Goal: Communication & Community: Answer question/provide support

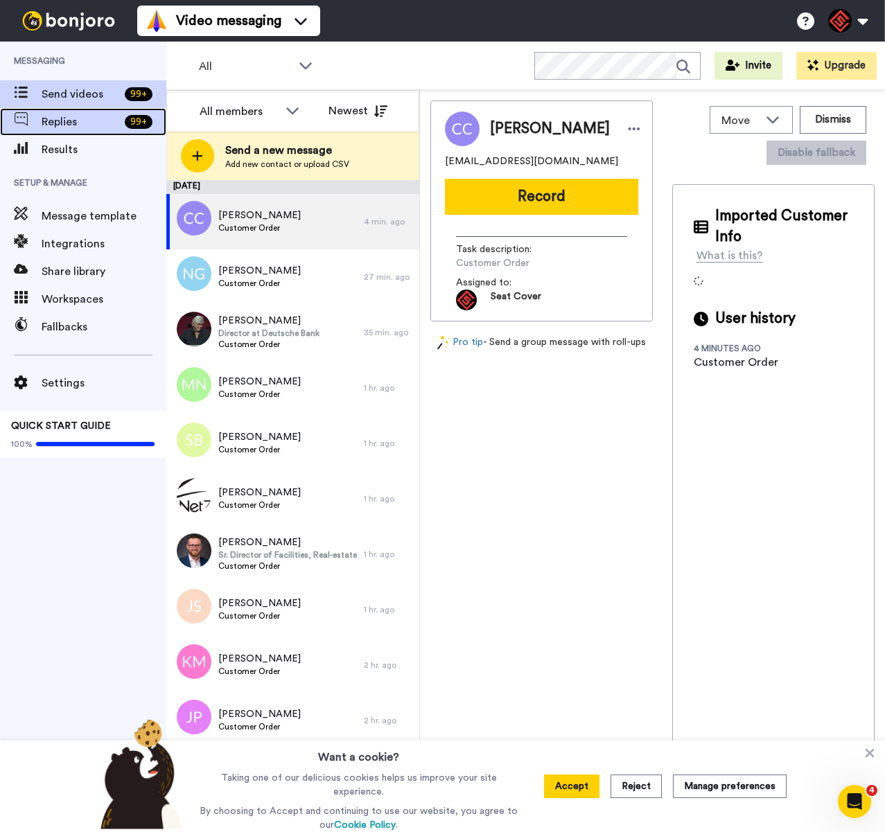
click at [95, 127] on span "Replies" at bounding box center [81, 122] width 78 height 17
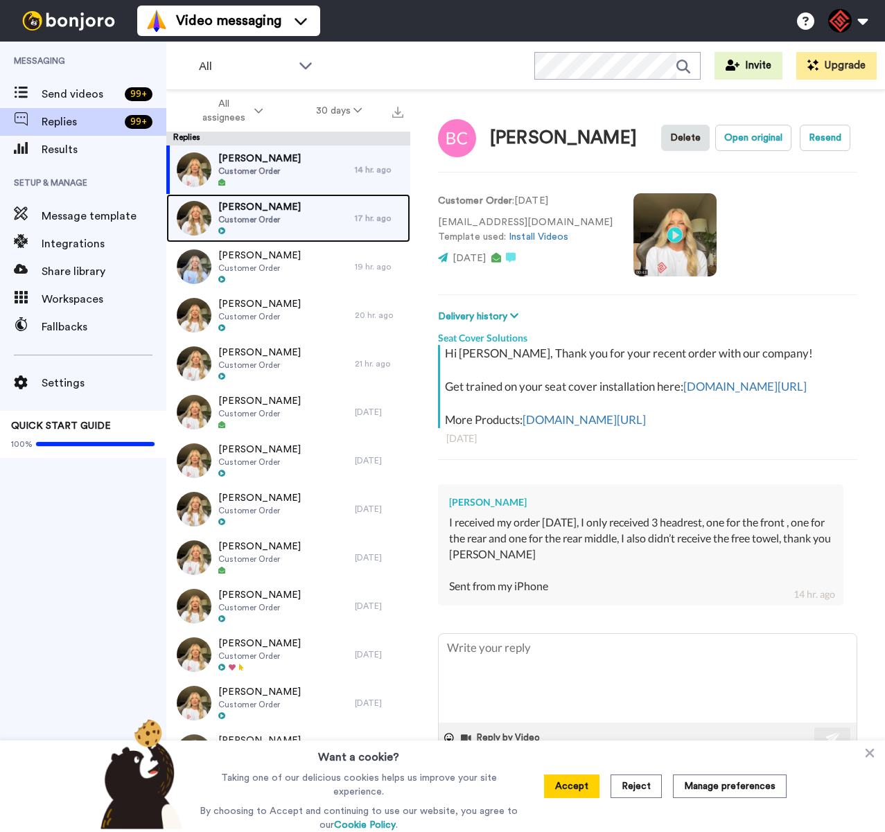
click at [240, 218] on span "Customer Order" at bounding box center [259, 219] width 82 height 11
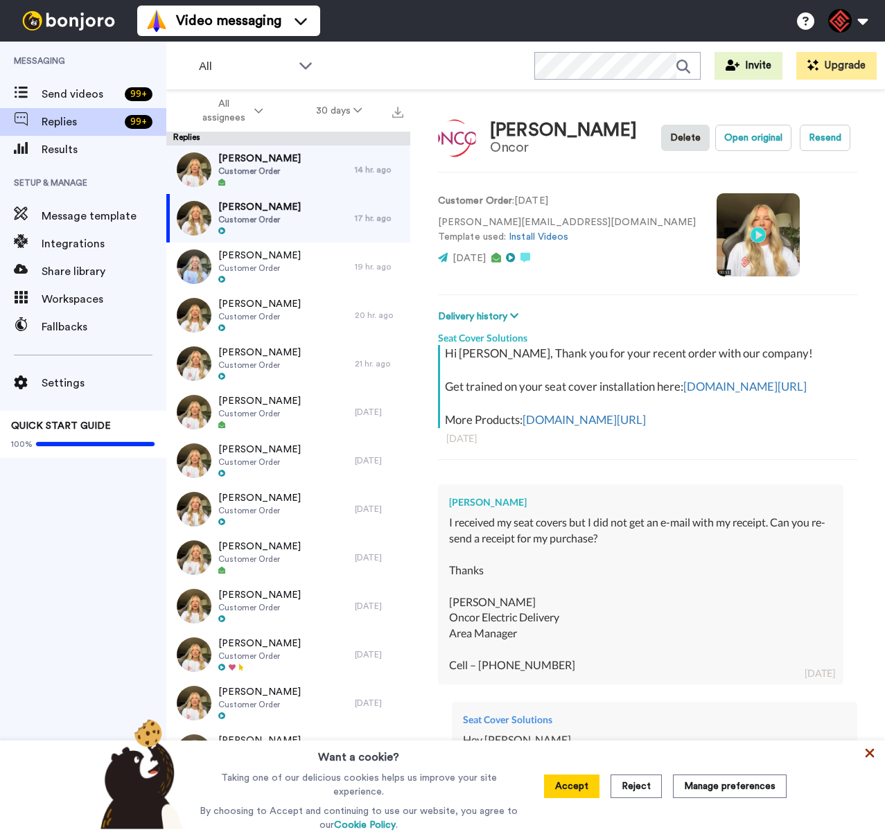
click at [866, 755] on icon at bounding box center [870, 753] width 14 height 14
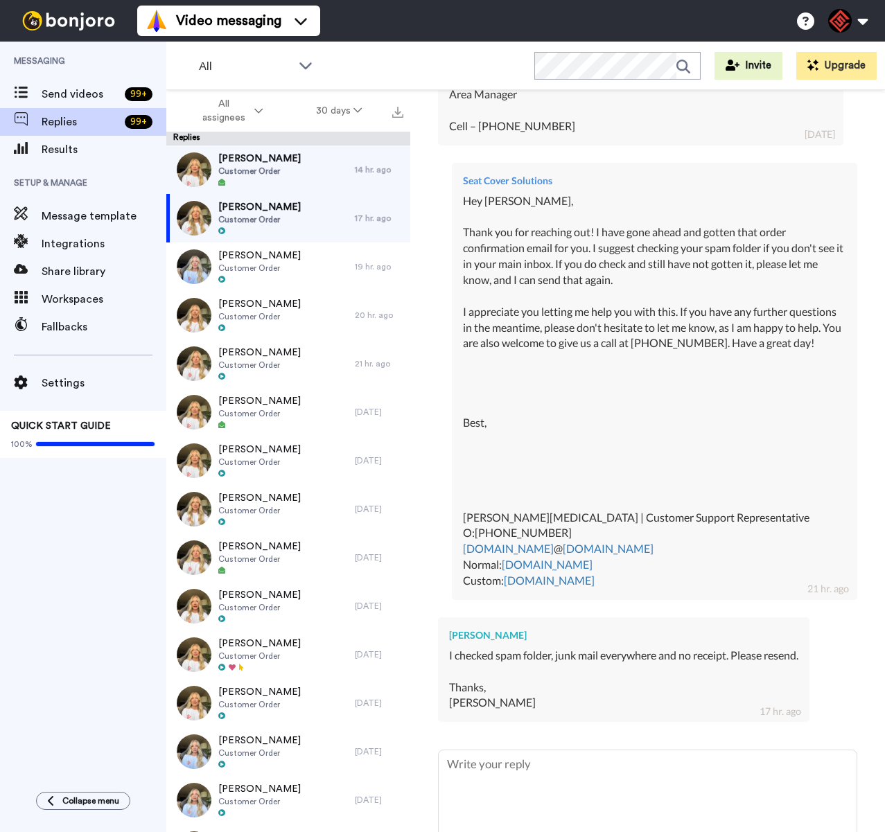
scroll to position [683, 0]
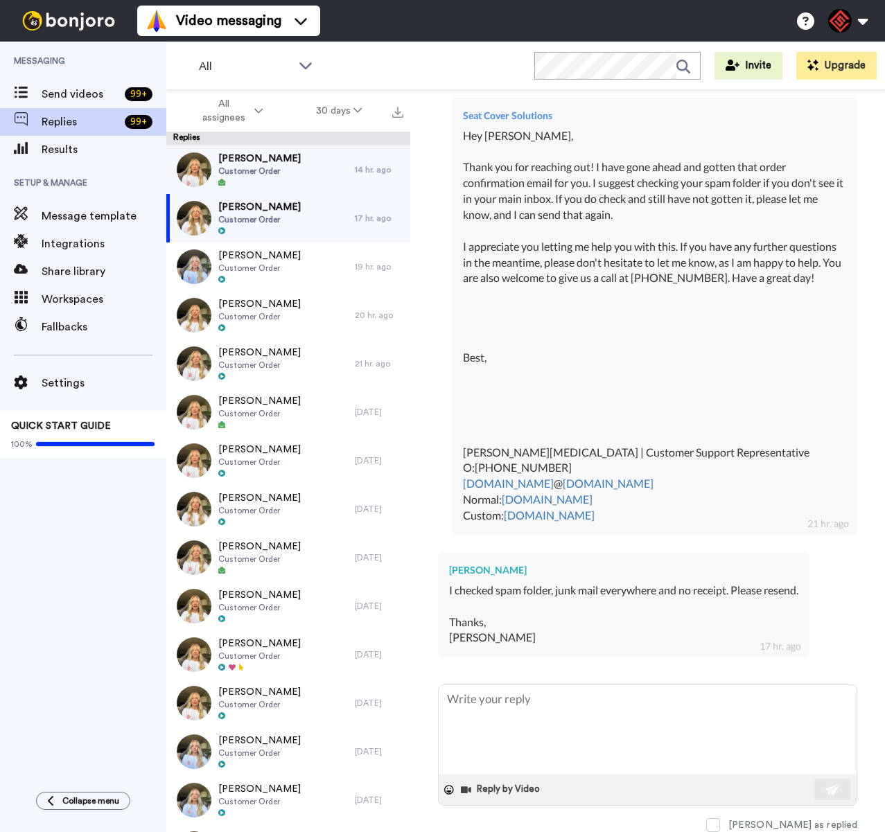
drag, startPoint x: 541, startPoint y: 562, endPoint x: 451, endPoint y: 567, distance: 90.2
click at [451, 567] on div "[PERSON_NAME]" at bounding box center [623, 570] width 349 height 14
copy div "Matthew Winchester"
click at [529, 737] on textarea at bounding box center [648, 729] width 418 height 89
type textarea "x"
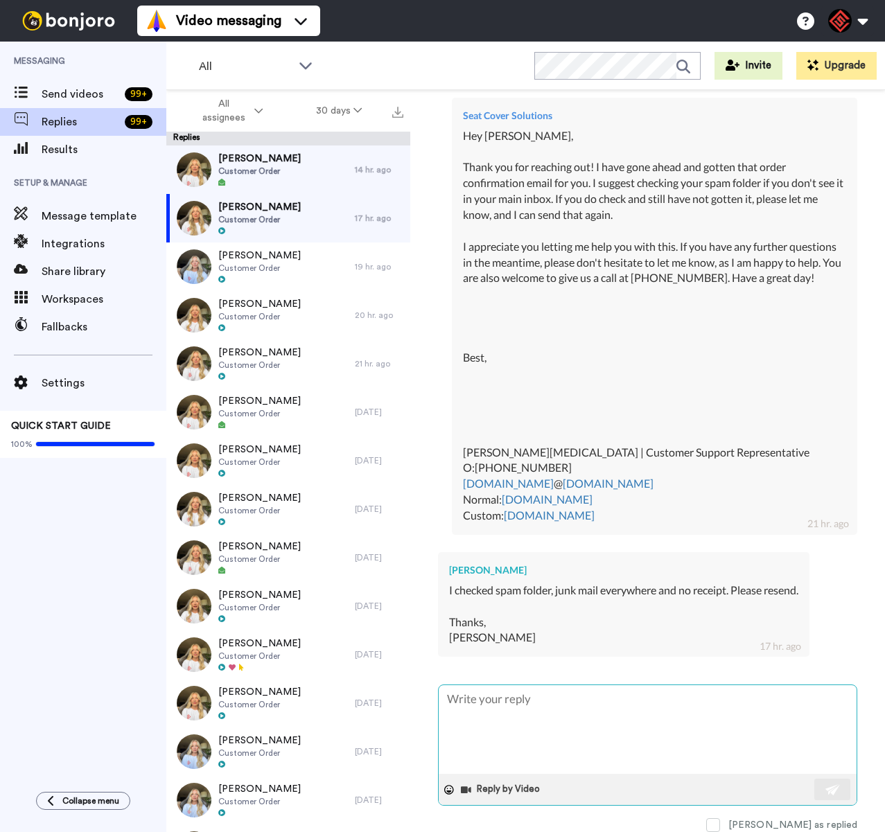
type textarea "H"
type textarea "x"
type textarea "He"
type textarea "x"
type textarea "Hey"
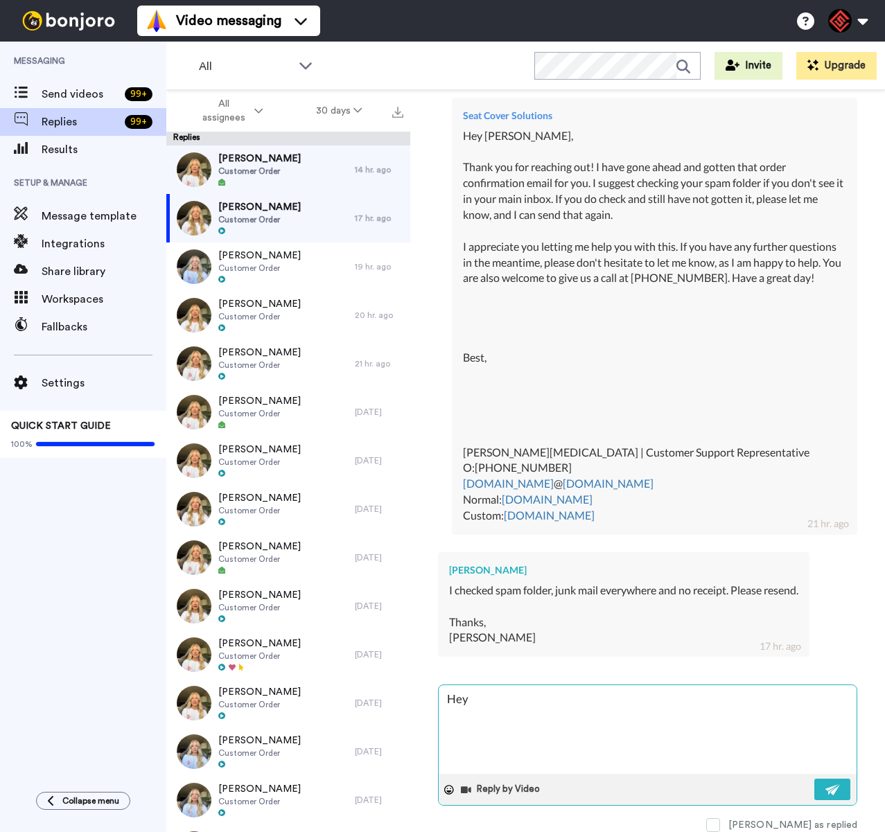
type textarea "x"
type textarea "Hey"
type textarea "x"
type textarea "Hey M"
type textarea "x"
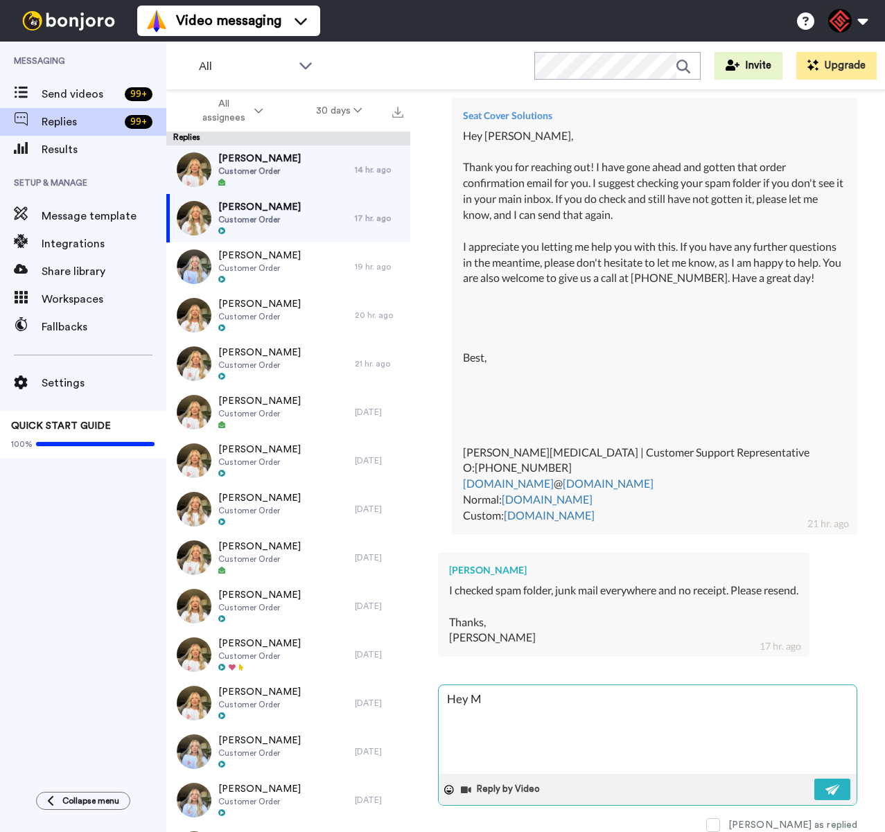
type textarea "Hey Ma"
type textarea "x"
type textarea "Hey Mat"
type textarea "x"
type textarea "Hey Matt"
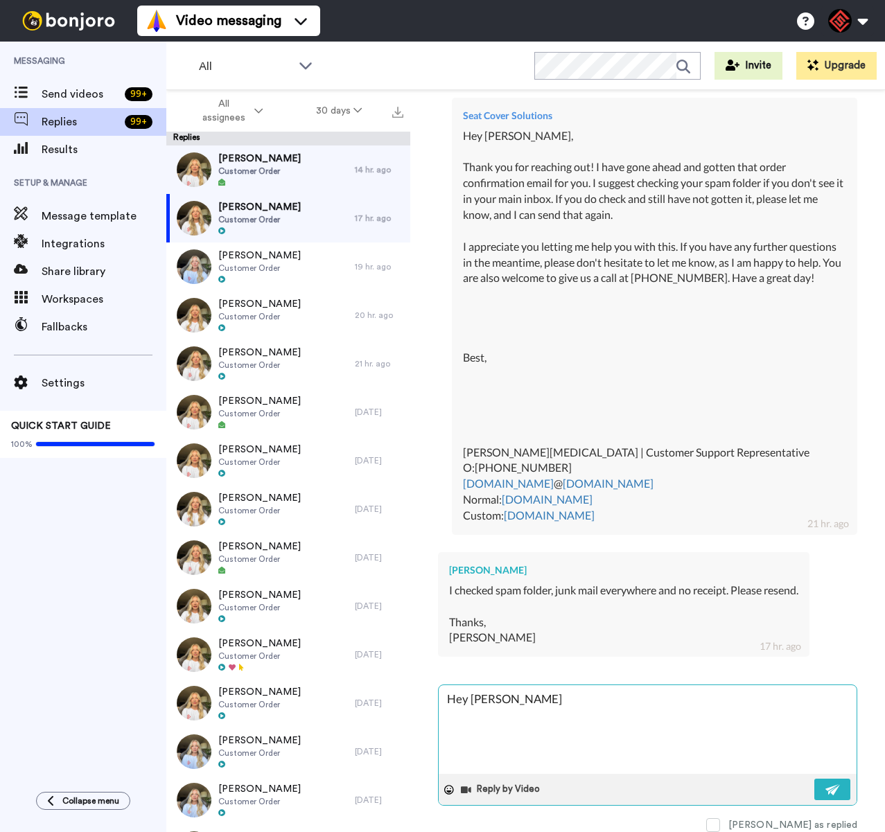
type textarea "x"
type textarea "Hey Matt,"
type textarea "x"
type textarea "Hey Matt,"
type textarea "x"
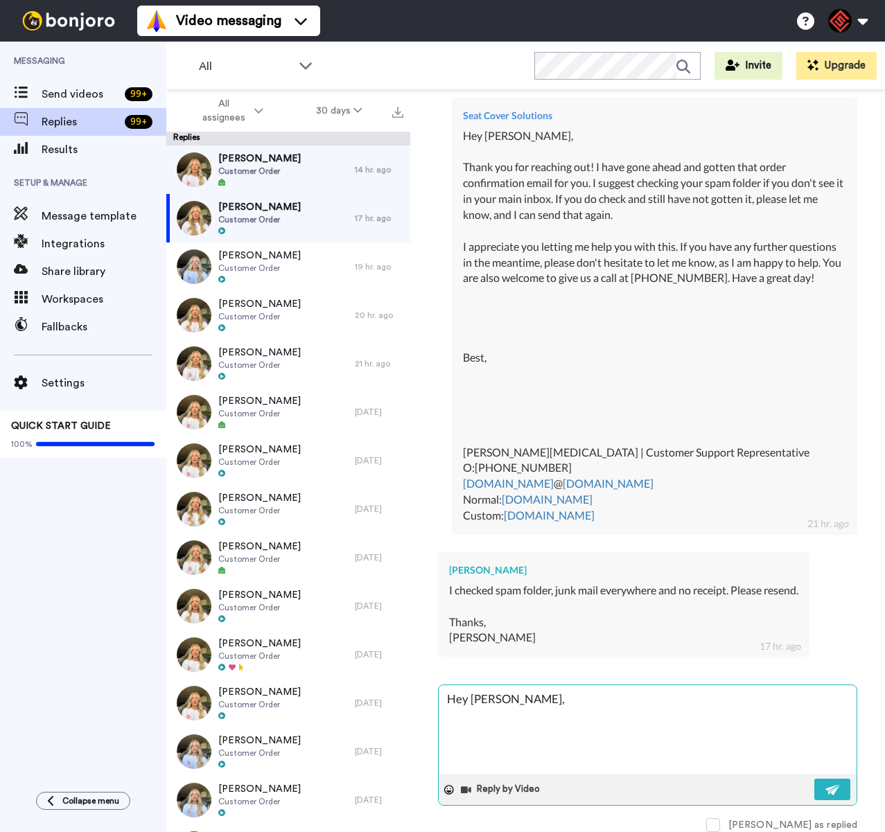
type textarea "Hey Matt,"
type textarea "x"
type textarea "Hey Matt, T"
type textarea "x"
type textarea "Hey Matt, Th"
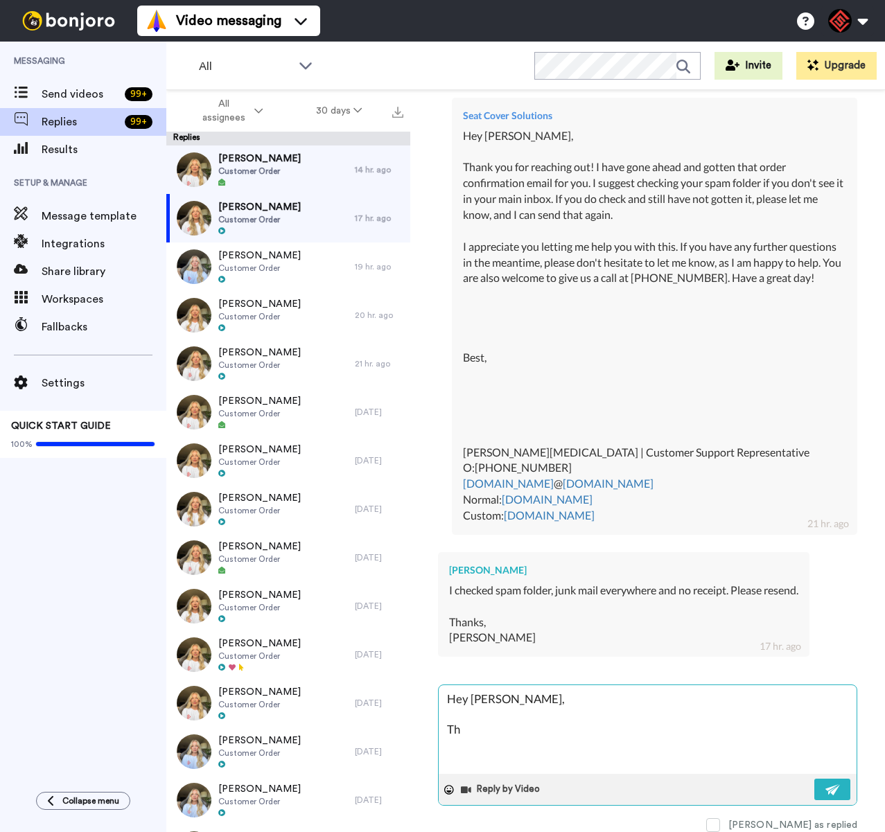
type textarea "x"
type textarea "Hey Matt, Tha"
type textarea "x"
type textarea "Hey Matt, Than"
type textarea "x"
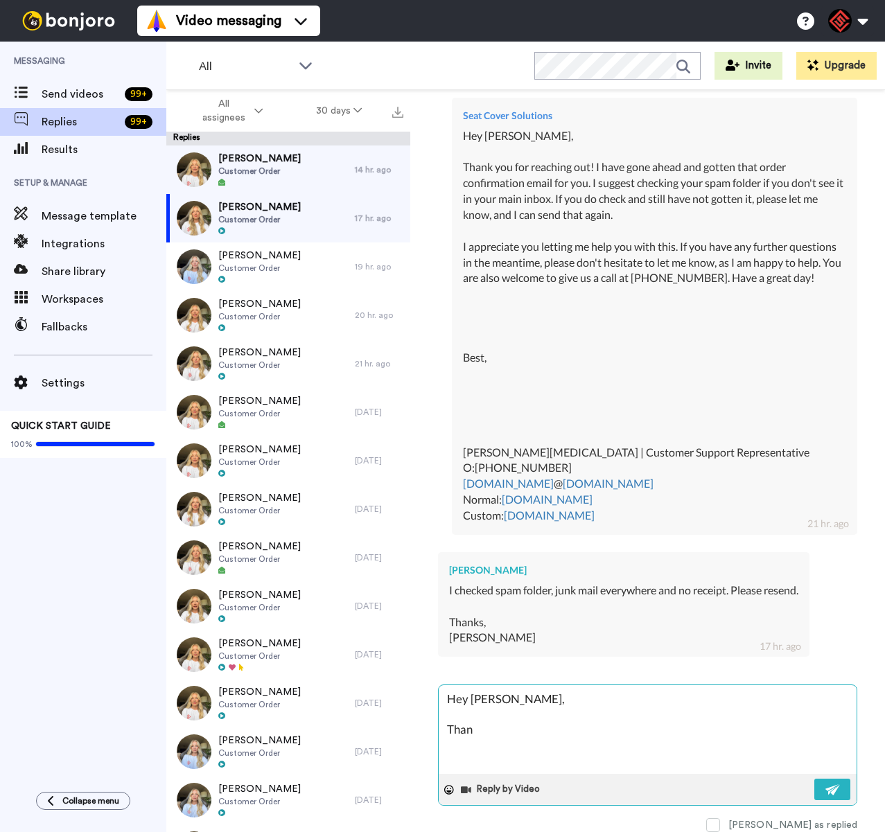
type textarea "Hey Matt, Thank"
type textarea "x"
type textarea "Hey Matt, Thank"
type textarea "x"
type textarea "Hey Matt, Thank y"
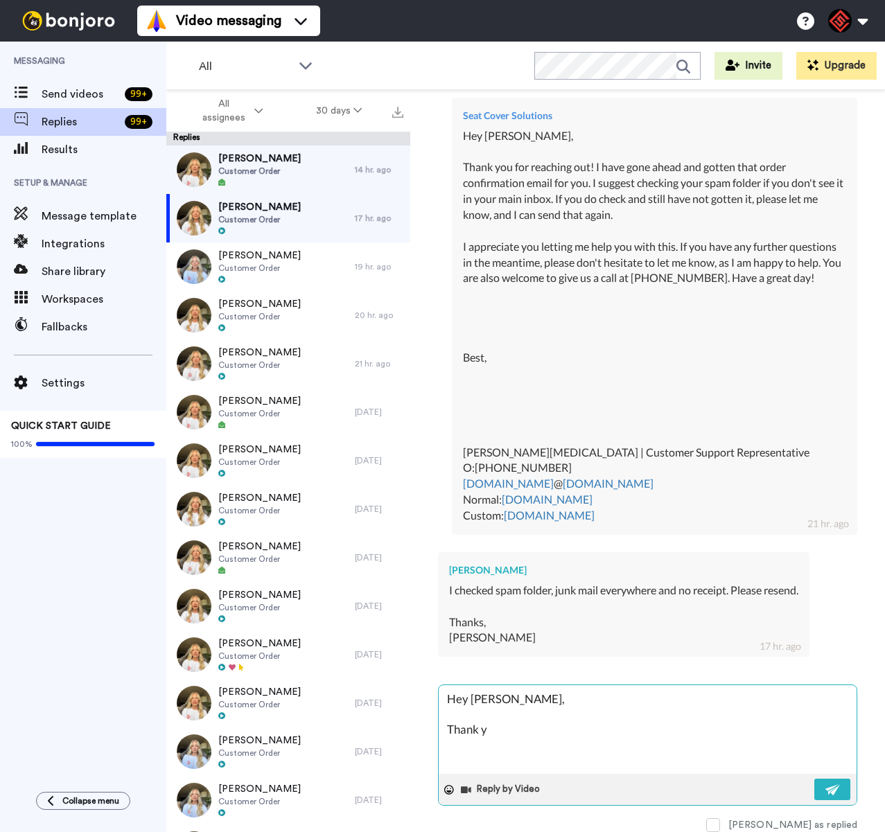
type textarea "x"
type textarea "Hey Matt, Thank yo"
type textarea "x"
type textarea "Hey Matt, Thank you"
type textarea "x"
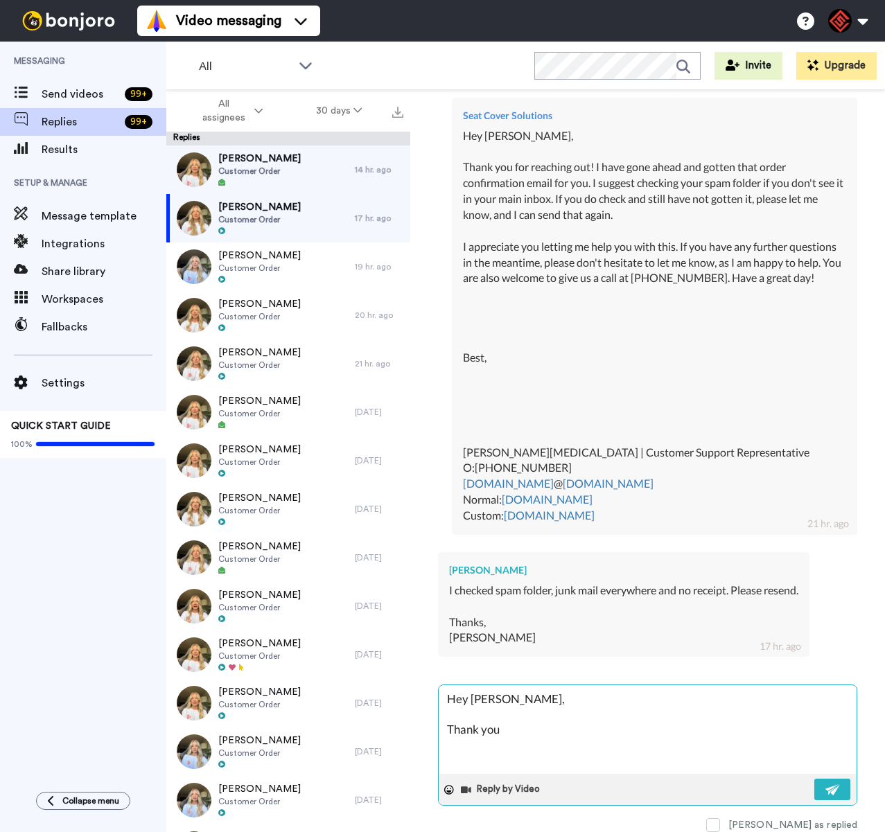
type textarea "Hey Matt, Thank you"
type textarea "x"
type textarea "Hey Matt, Thank you f"
type textarea "x"
type textarea "Hey Matt, Thank you fo"
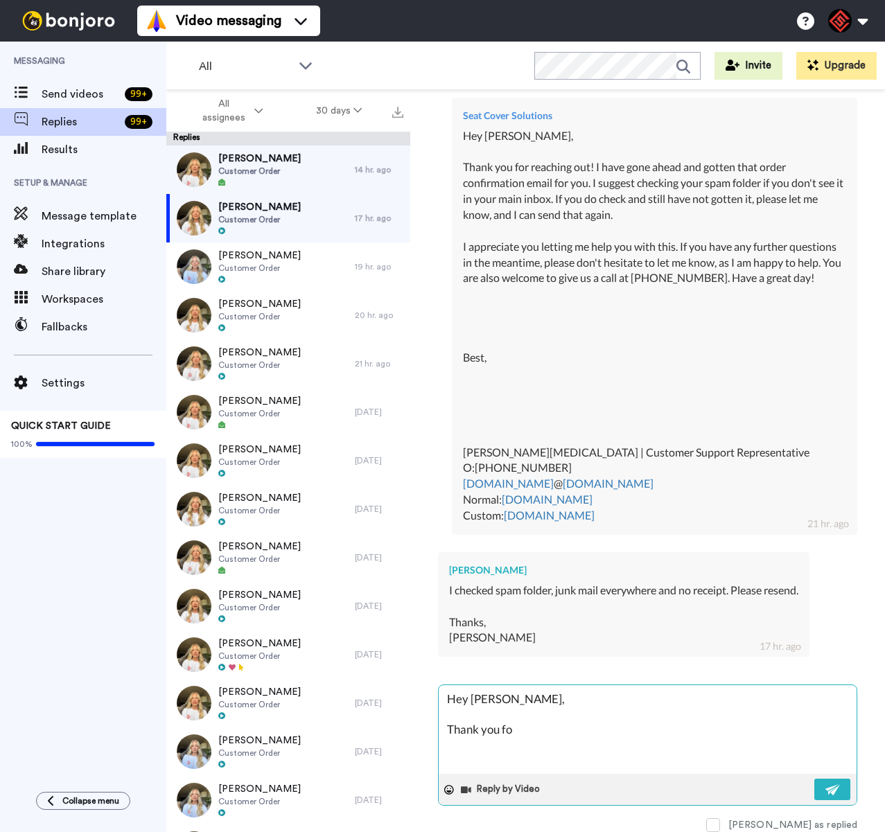
type textarea "x"
type textarea "Hey Matt, Thank you for"
type textarea "x"
type textarea "Hey Matt, Thank you for"
type textarea "x"
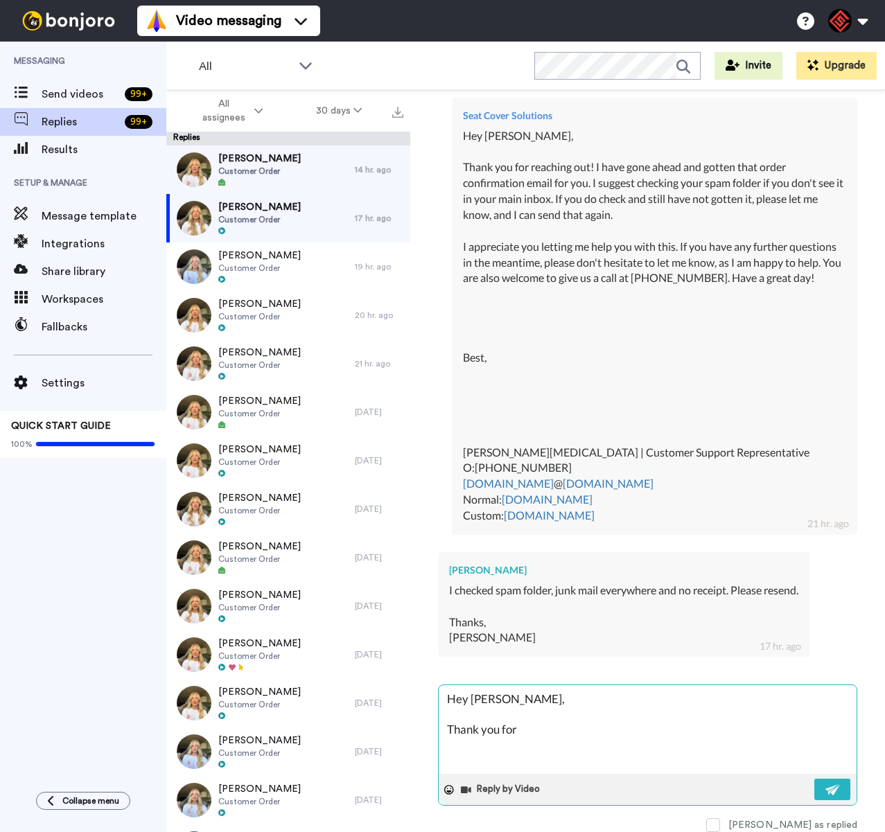
type textarea "Hey Matt, Thank you for g"
type textarea "x"
type textarea "Hey Matt, Thank you for ge"
type textarea "x"
type textarea "Hey Matt, Thank you for get"
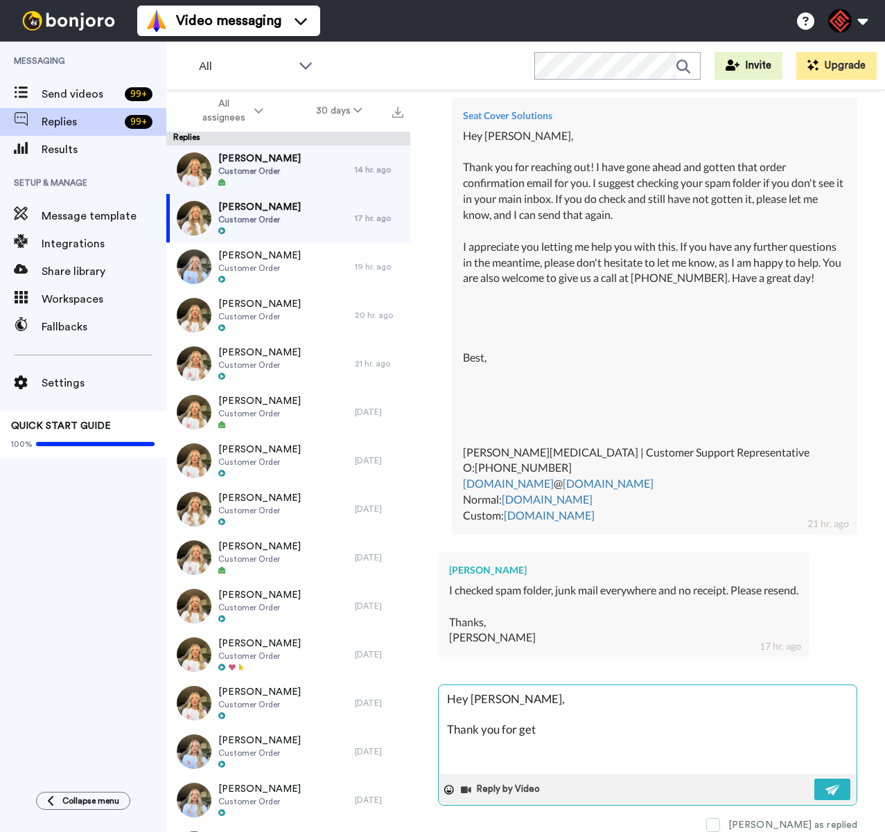
type textarea "x"
type textarea "Hey Matt, Thank you for getti"
type textarea "x"
type textarea "Hey Matt, Thank you for gettin"
type textarea "x"
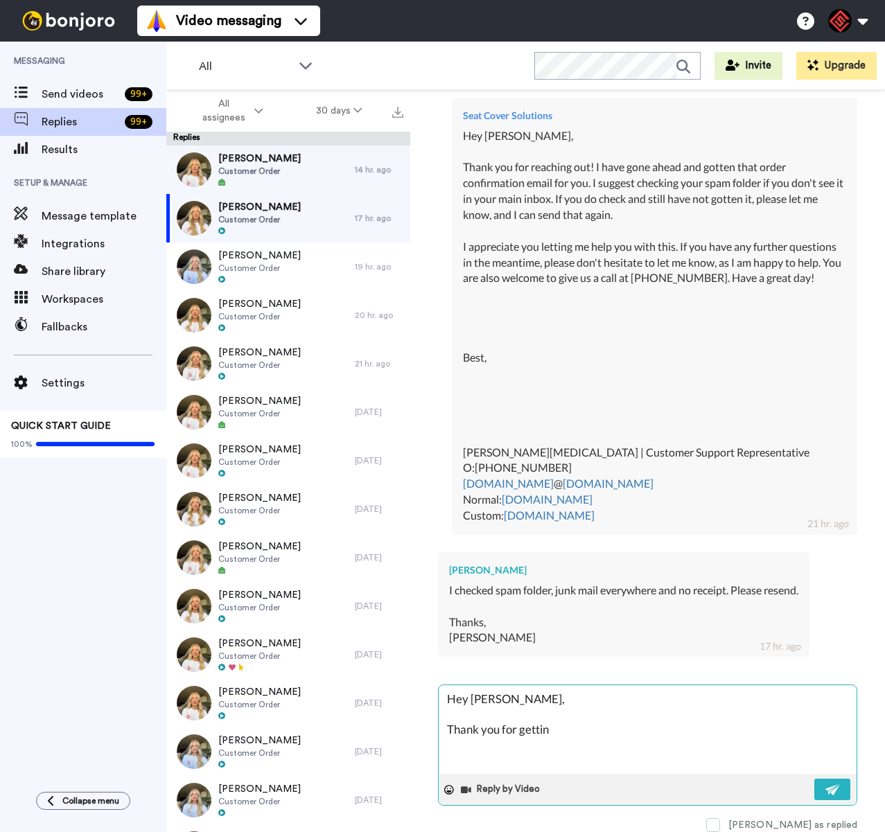
type textarea "Hey Matt, Thank you for getting"
type textarea "x"
type textarea "Hey Matt, Thank you for getting"
type textarea "x"
type textarea "Hey Matt, Thank you for getting b"
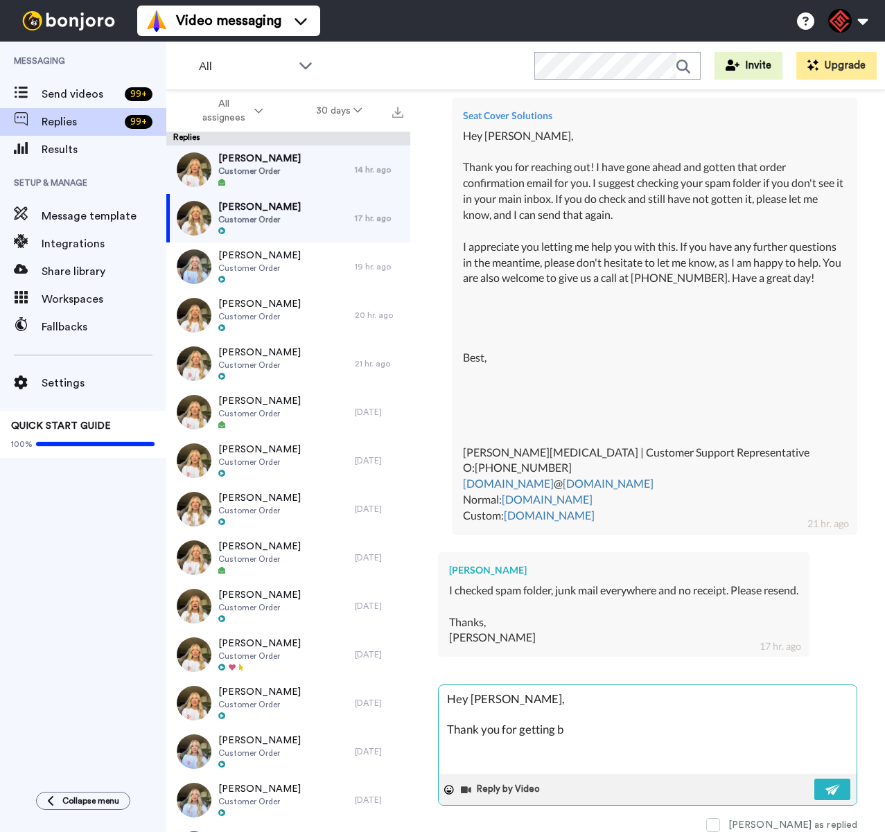
type textarea "x"
type textarea "Hey Matt, Thank you for getting ba"
type textarea "x"
type textarea "Hey Matt, Thank you for getting bac"
type textarea "x"
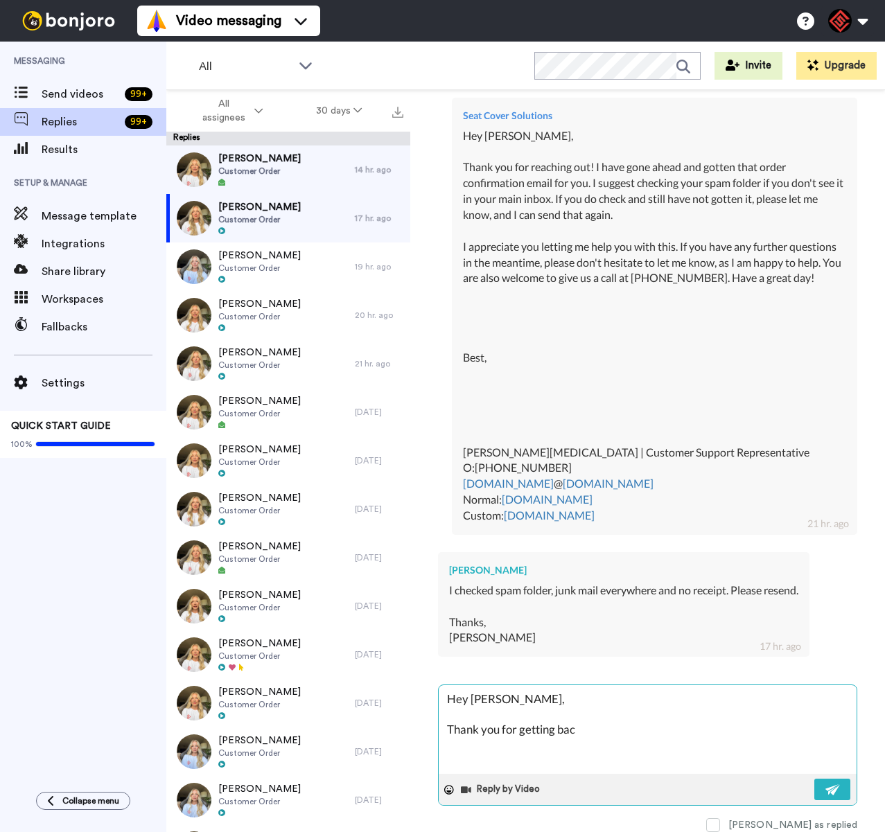
type textarea "Hey Matt, Thank you for getting back"
type textarea "x"
type textarea "Hey Matt, Thank you for getting back"
type textarea "x"
type textarea "Hey Matt, Thank you for getting back t"
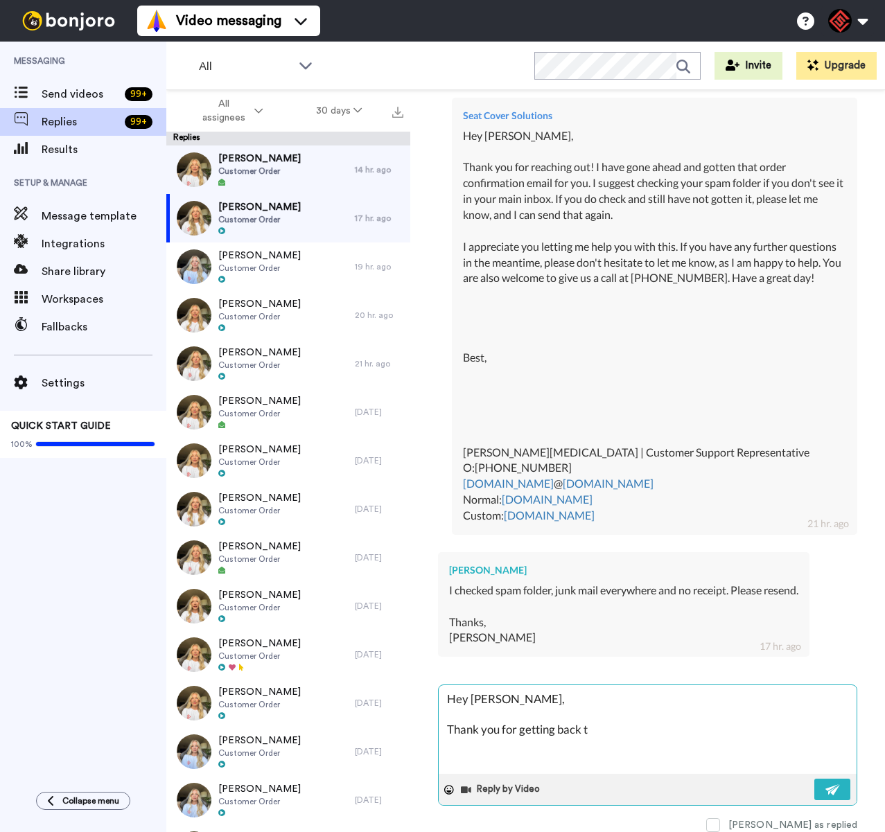
type textarea "x"
type textarea "Hey Matt, Thank you for getting back to"
type textarea "x"
type textarea "Hey Matt, Thank you for getting back to"
type textarea "x"
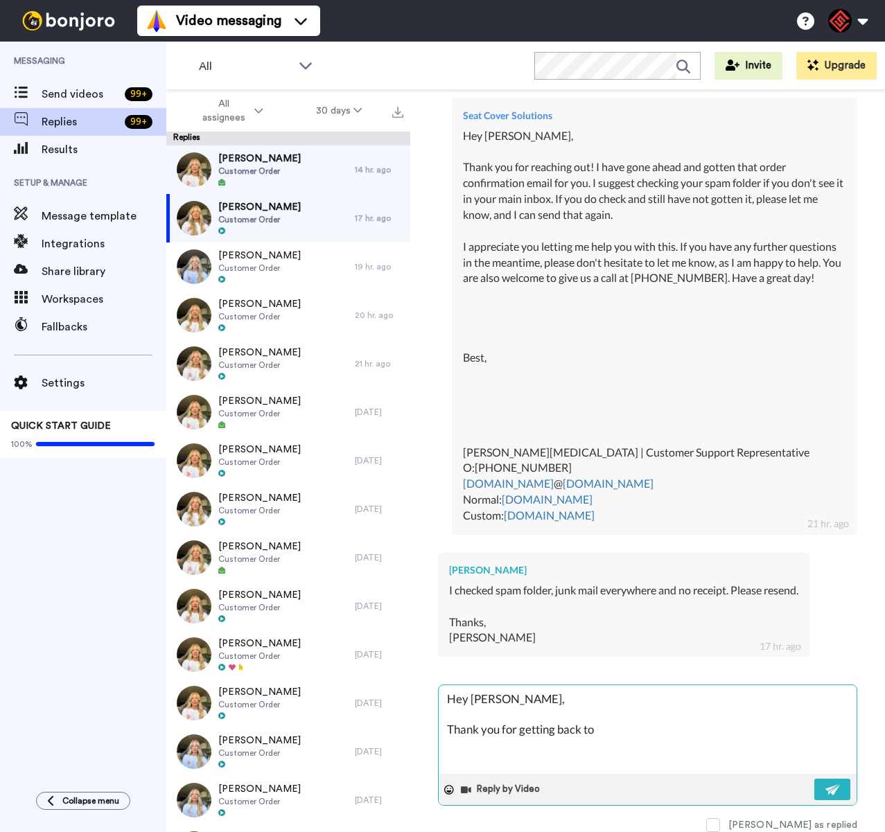
type textarea "Hey Matt, Thank you for getting back to m"
type textarea "x"
type textarea "Hey Matt, Thank you for getting back to me"
type textarea "x"
type textarea "Hey Matt, Thank you for getting back to me"
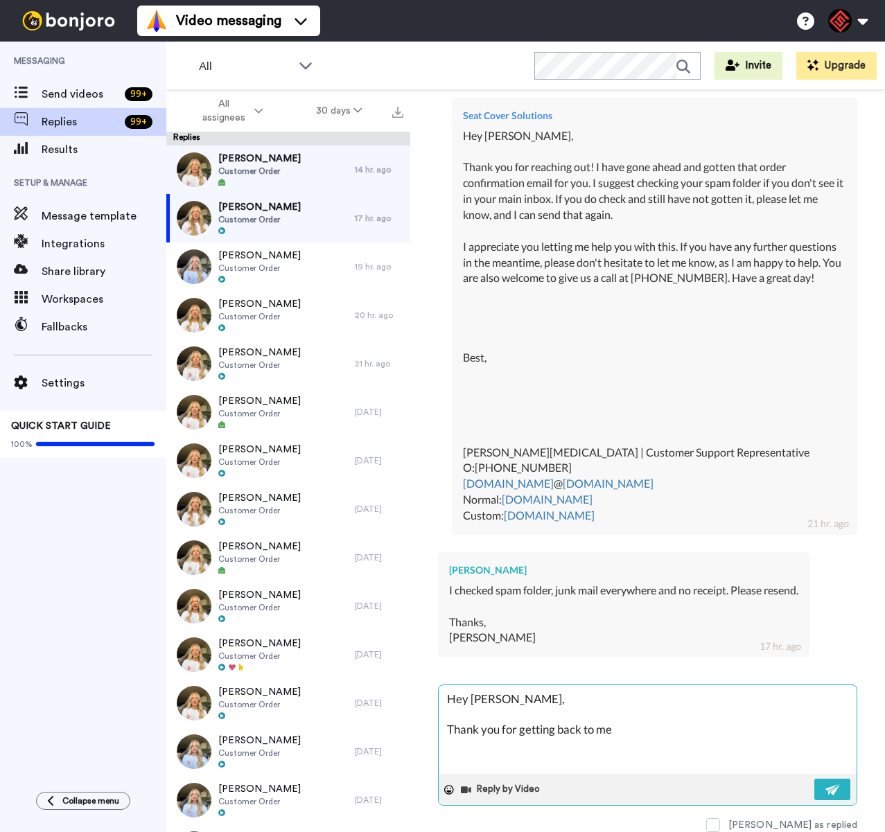
type textarea "x"
type textarea "Hey Matt, Thank you for getting back to me I"
type textarea "x"
type textarea "Hey Matt, Thank you for getting back to me I"
type textarea "x"
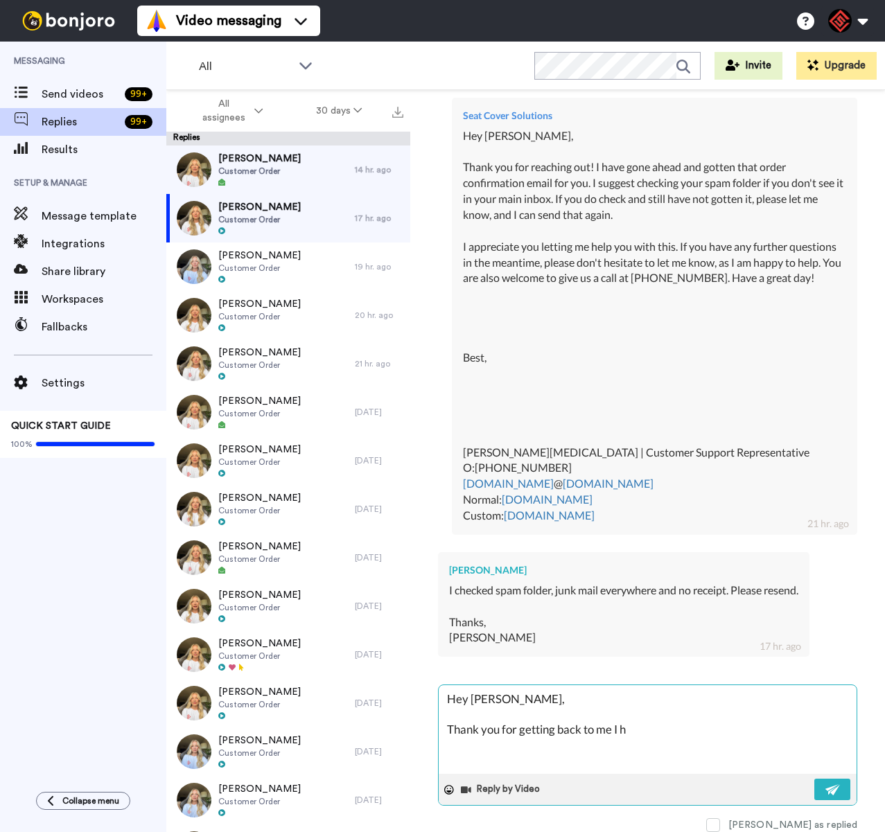
type textarea "Hey Matt, Thank you for getting back to me I ha"
type textarea "x"
type textarea "Hey Matt, Thank you for getting back to me I hav"
type textarea "x"
type textarea "Hey Matt, Thank you for getting back to me I have"
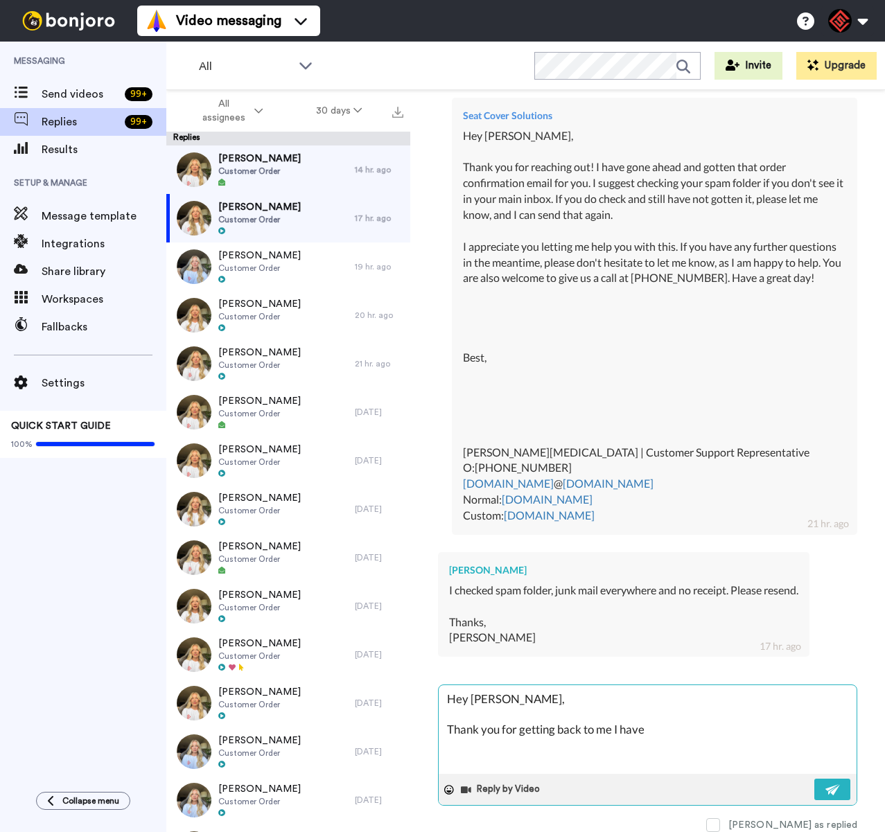
type textarea "x"
type textarea "Hey Matt, Thank you for getting back to me I have"
type textarea "x"
type textarea "Hey Matt, Thank you for getting back to me I have r"
type textarea "x"
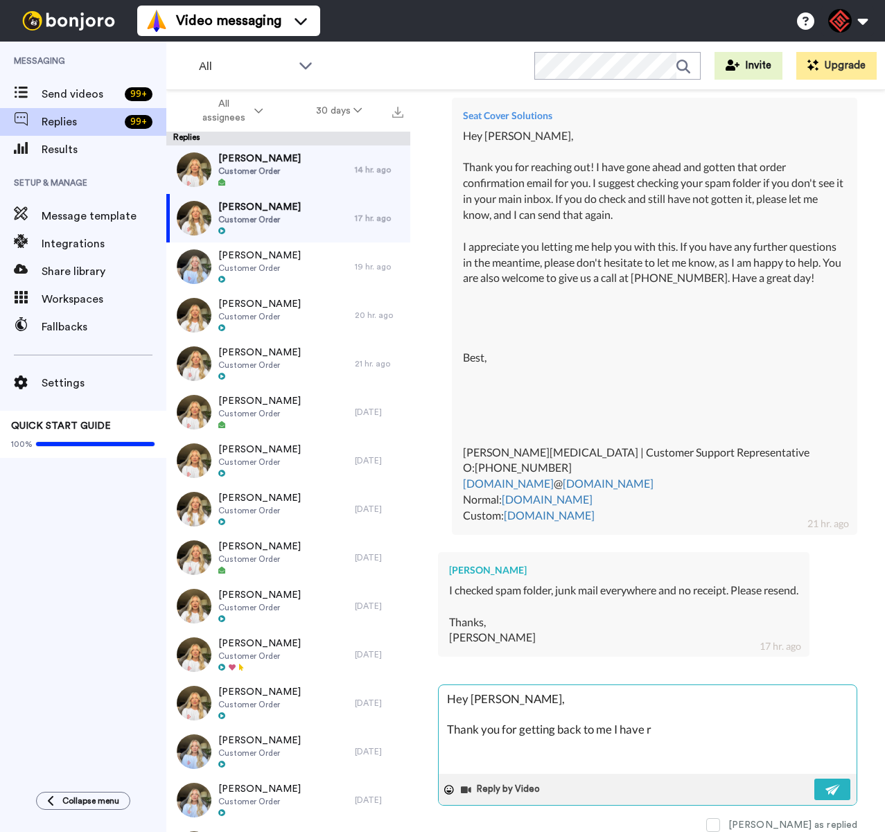
type textarea "Hey Matt, Thank you for getting back to me I have re"
type textarea "x"
type textarea "Hey Matt, Thank you for getting back to me I have res"
type textarea "x"
type textarea "Hey Matt, Thank you for getting back to me I have rese"
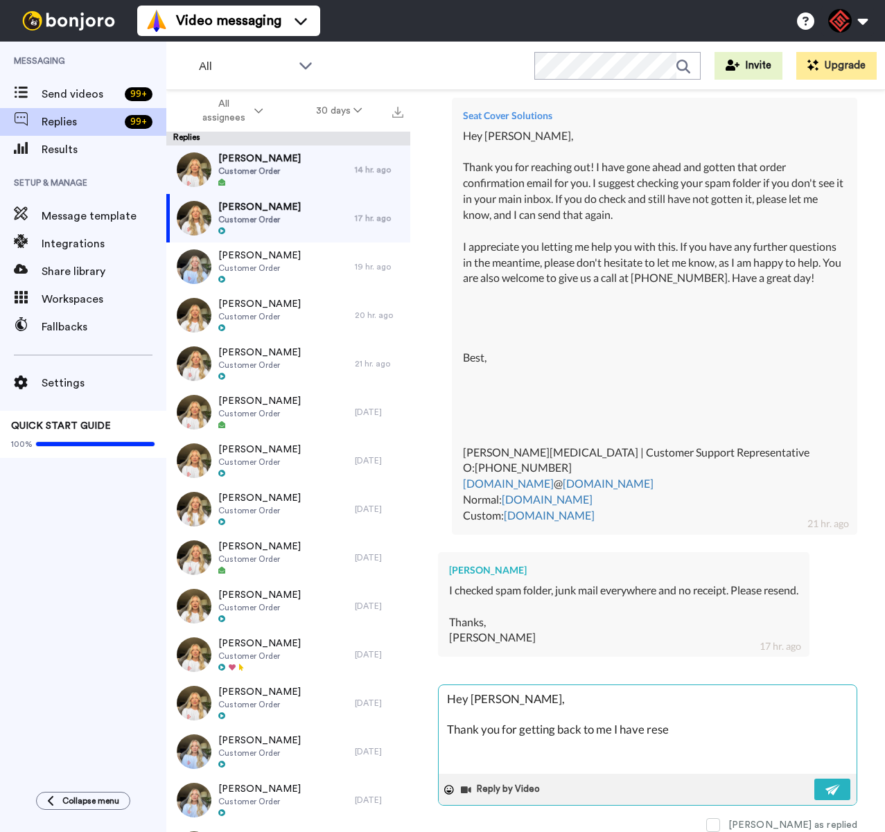
type textarea "x"
type textarea "Hey Matt, Thank you for getting back to me I have resen"
type textarea "x"
type textarea "Hey Matt, Thank you for getting back to me I have resent"
type textarea "x"
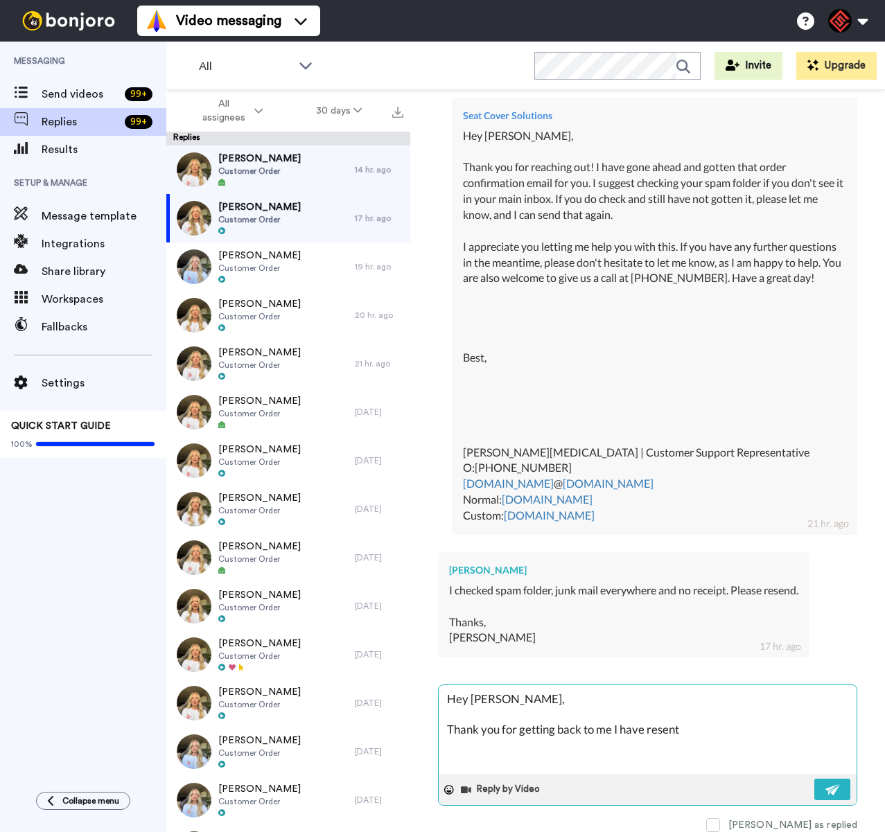
type textarea "Hey Matt, Thank you for getting back to me I have resent"
type textarea "x"
type textarea "Hey Matt, Thank you for getting back to me I have resent t"
type textarea "x"
type textarea "Hey Matt, Thank you for getting back to me I have resent th"
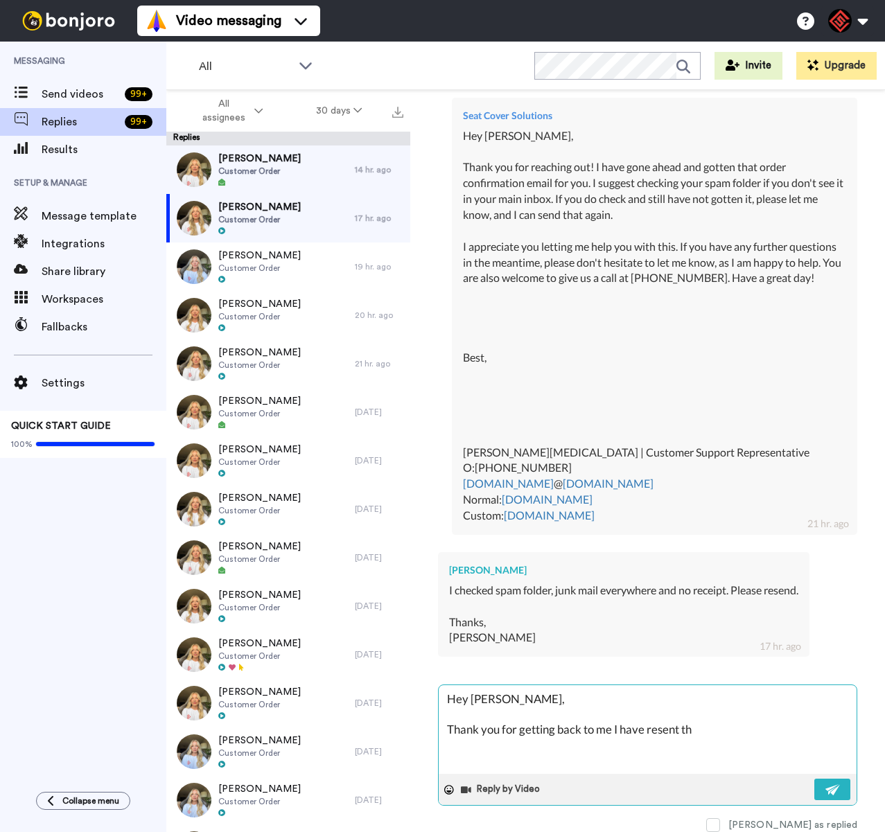
type textarea "x"
type textarea "Hey Matt, Thank you for getting back to me I have resent tha"
type textarea "x"
type textarea "Hey Matt, Thank you for getting back to me I have resent that"
type textarea "x"
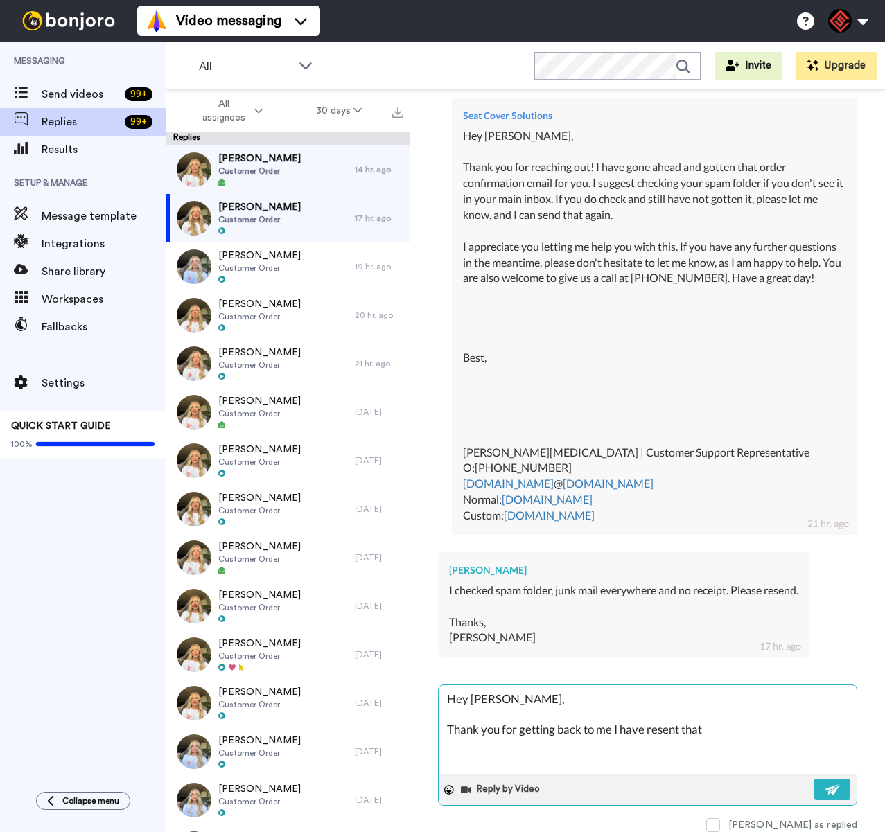
type textarea "Hey Matt, Thank you for getting back to me I have resent that"
type textarea "x"
type textarea "Hey Matt, Thank you for getting back to me I have resent that c"
type textarea "x"
type textarea "Hey Matt, Thank you for getting back to me I have resent that co"
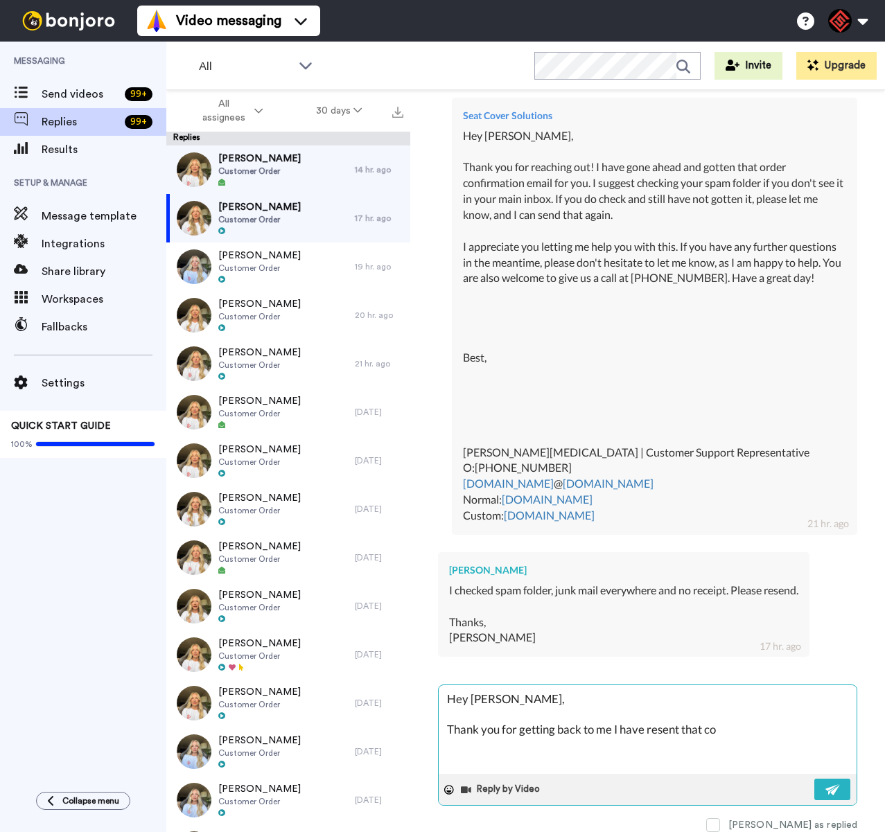
type textarea "x"
type textarea "Hey Matt, Thank you for getting back to me I have resent that cof"
type textarea "x"
type textarea "Hey Matt, Thank you for getting back to me I have resent that cofn"
type textarea "x"
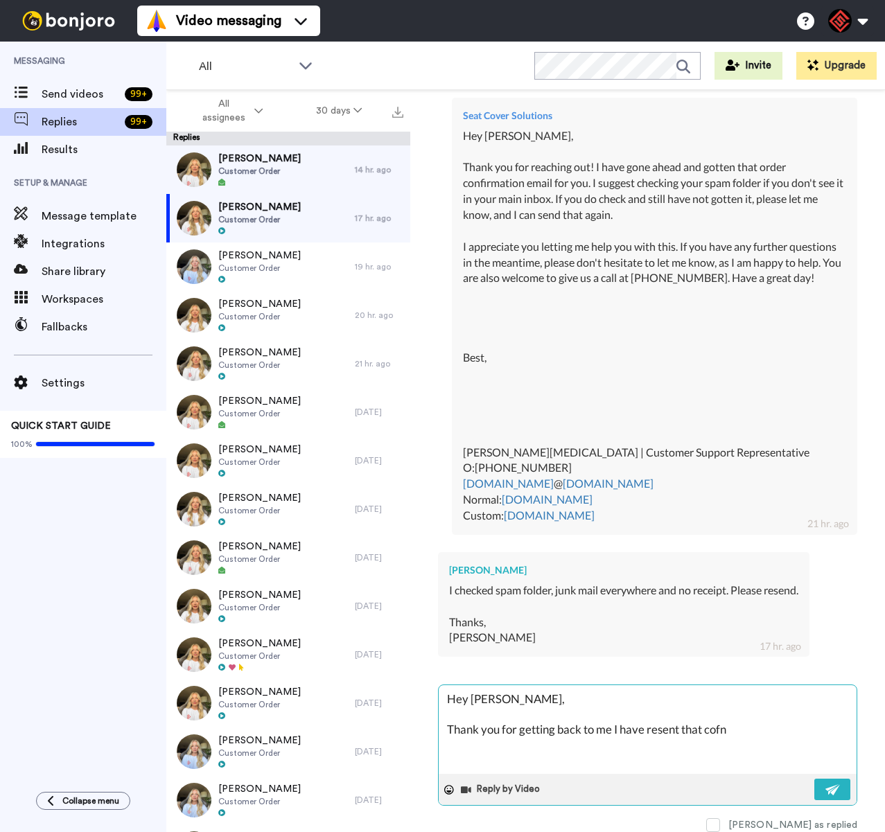
type textarea "Hey Matt, Thank you for getting back to me I have resent that cofni"
type textarea "x"
type textarea "Hey Matt, Thank you for getting back to me I have resent that cofnir"
type textarea "x"
type textarea "Hey Matt, Thank you for getting back to me I have resent that cofnirm"
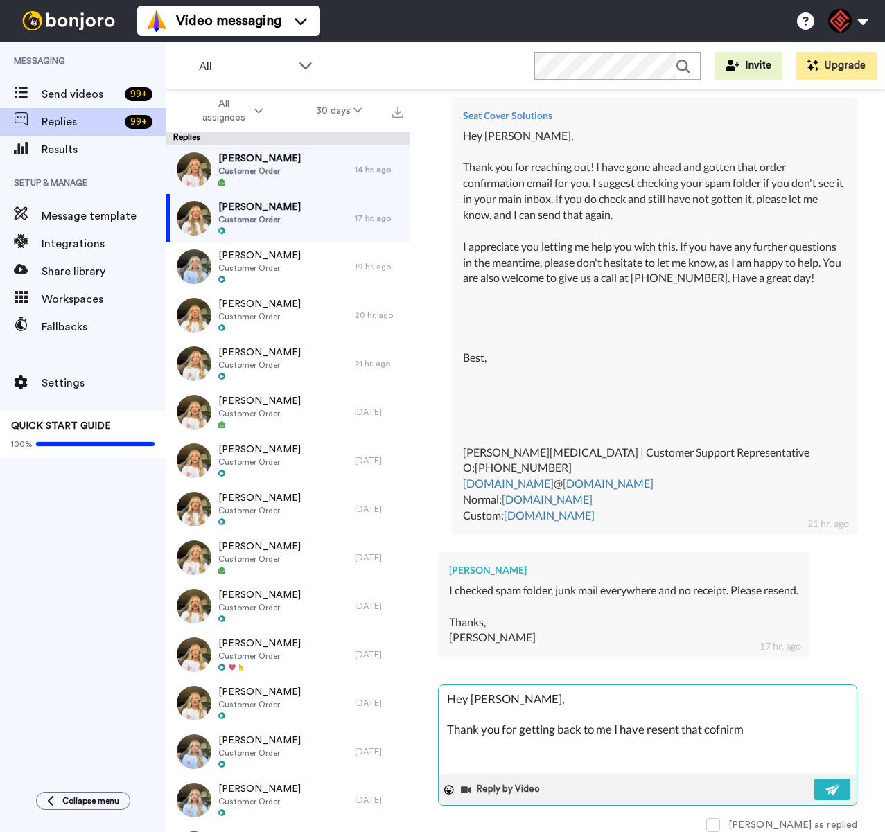
type textarea "x"
type textarea "Hey Matt, Thank you for getting back to me I have resent that cofnirma"
type textarea "x"
type textarea "Hey Matt, Thank you for getting back to me I have resent that cofnirmat"
type textarea "x"
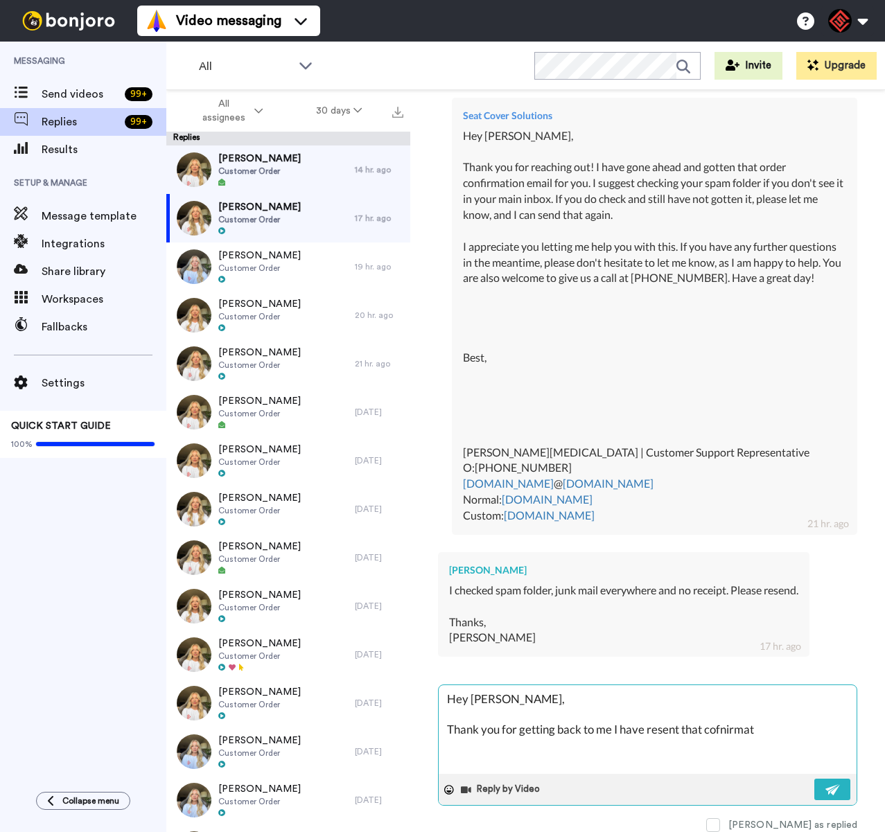
type textarea "Hey Matt, Thank you for getting back to me I have resent that cofnirmati"
type textarea "x"
type textarea "Hey Matt, Thank you for getting back to me I have resent that cofnirmatio"
type textarea "x"
type textarea "Hey Matt, Thank you for getting back to me I have resent that cofnirmation"
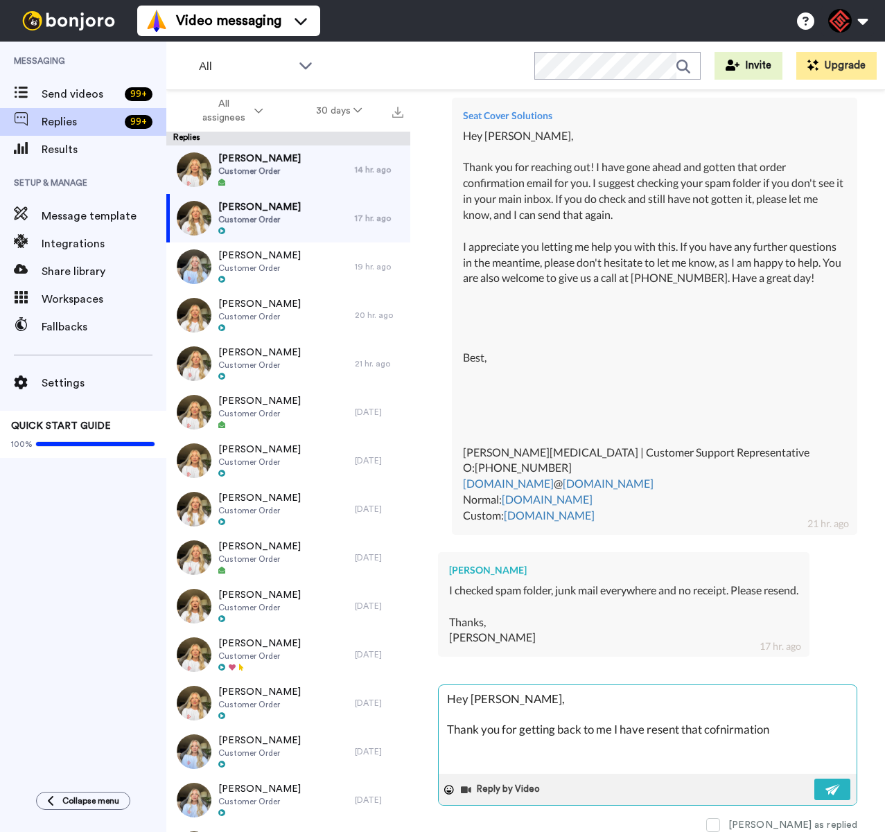
type textarea "x"
type textarea "Hey Matt, Thank you for getting back to me I have resent that cofnirmation t"
type textarea "x"
type textarea "Hey Matt, Thank you for getting back to me I have resent that cofnirmation to"
type textarea "x"
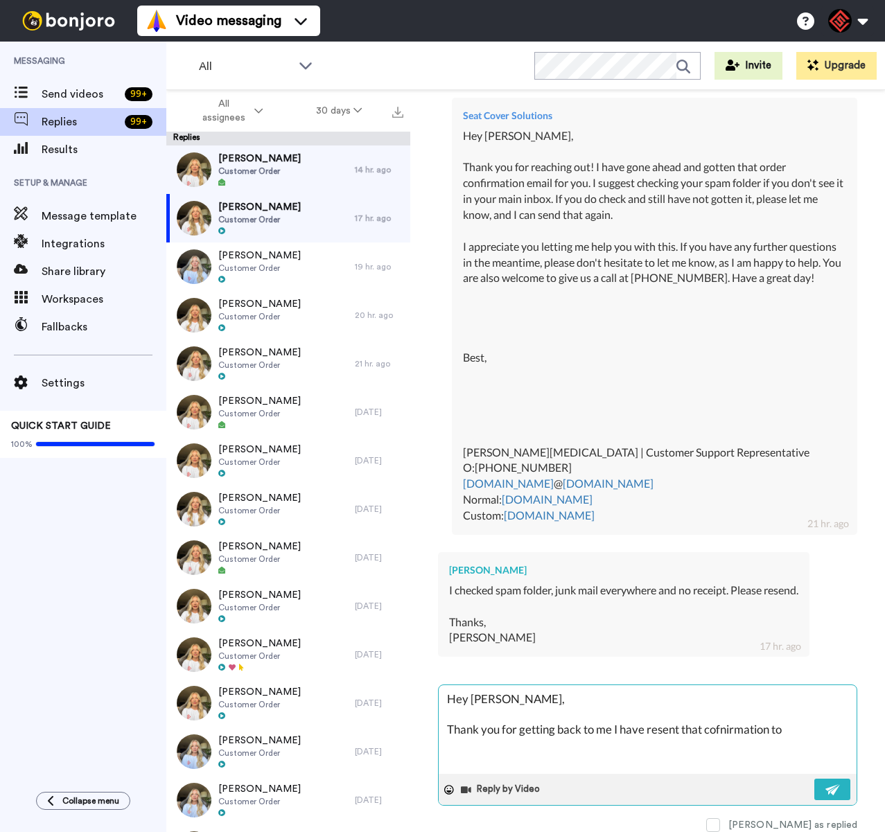
type textarea "Hey Matt, Thank you for getting back to me I have resent that cofnirmation to"
type textarea "x"
type textarea "Hey Matt, Thank you for getting back to me I have resent that cofnirmation to e"
type textarea "x"
type textarea "Hey Matt, Thank you for getting back to me I have resent that cofnirmation to em"
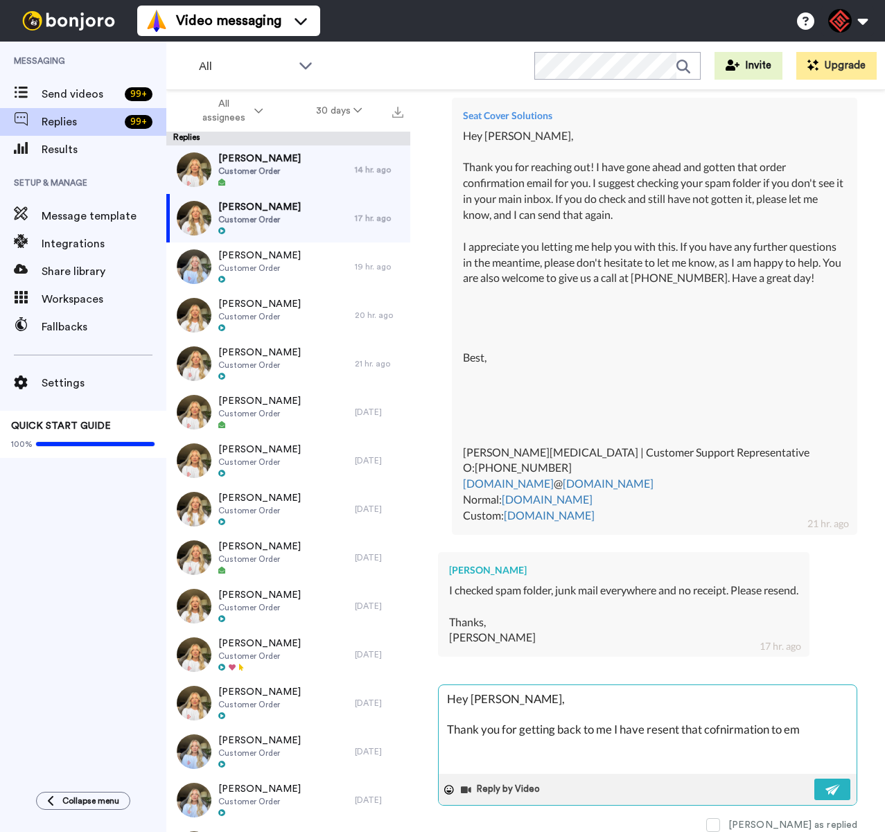
type textarea "x"
type textarea "Hey Matt, Thank you for getting back to me I have resent that cofnirmation to e…"
type textarea "x"
type textarea "Hey Matt, Thank you for getting back to me I have resent that cofnirmation to e…"
type textarea "x"
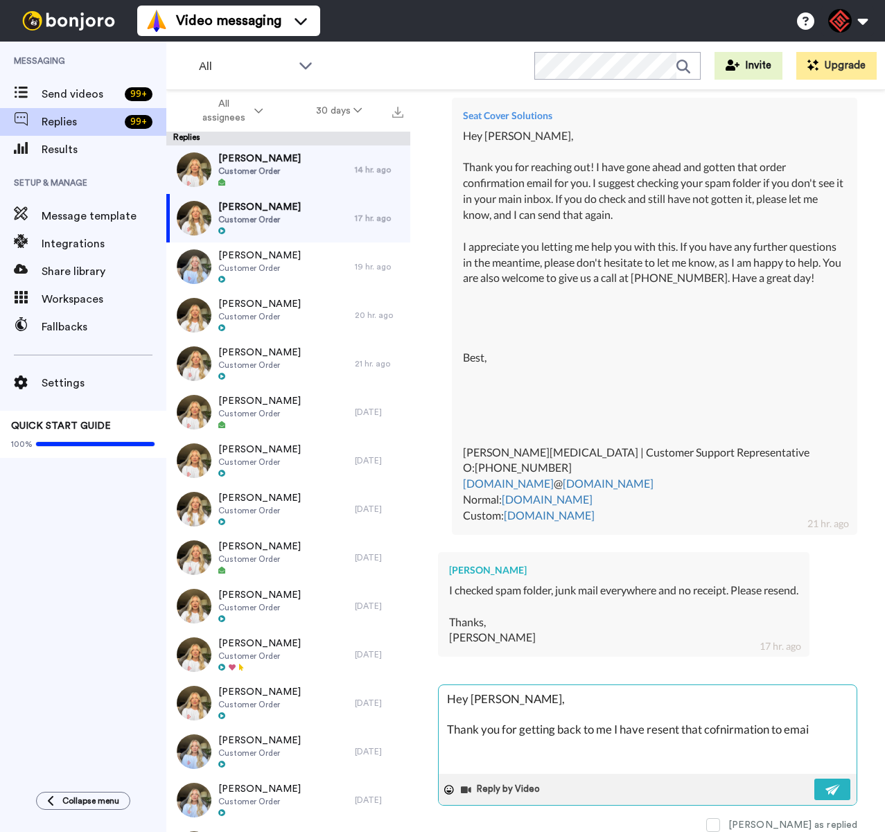
type textarea "Hey Matt, Thank you for getting back to me I have resent that cofnirmation to e…"
type textarea "x"
type textarea "Hey Matt, Thank you for getting back to me I have resent that cofnirmation to e…"
type textarea "x"
type textarea "Hey Matt, Thank you for getting back to me I have resent that cofnirmation to e…"
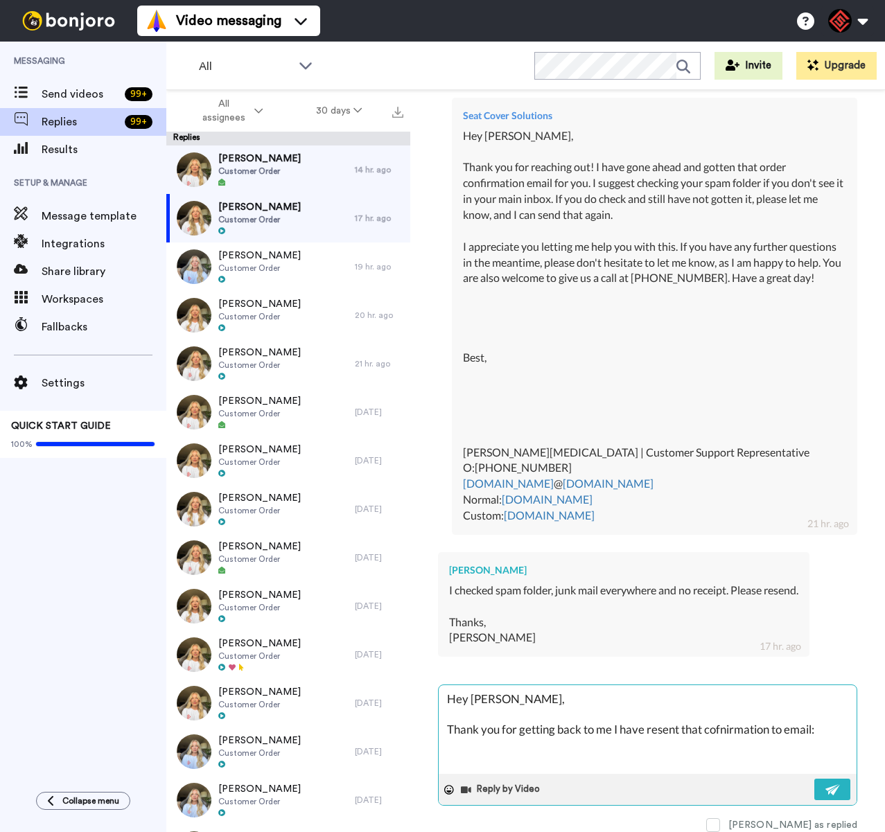
paste textarea "(matthew.winchester@oncor.com)"
type textarea "x"
type textarea "Hey Matt, Thank you for getting back to me I have resent that cofnirmation to e…"
type textarea "x"
type textarea "Hey Matt, Thank you for getting back to me I have resent that cofnirmation to e…"
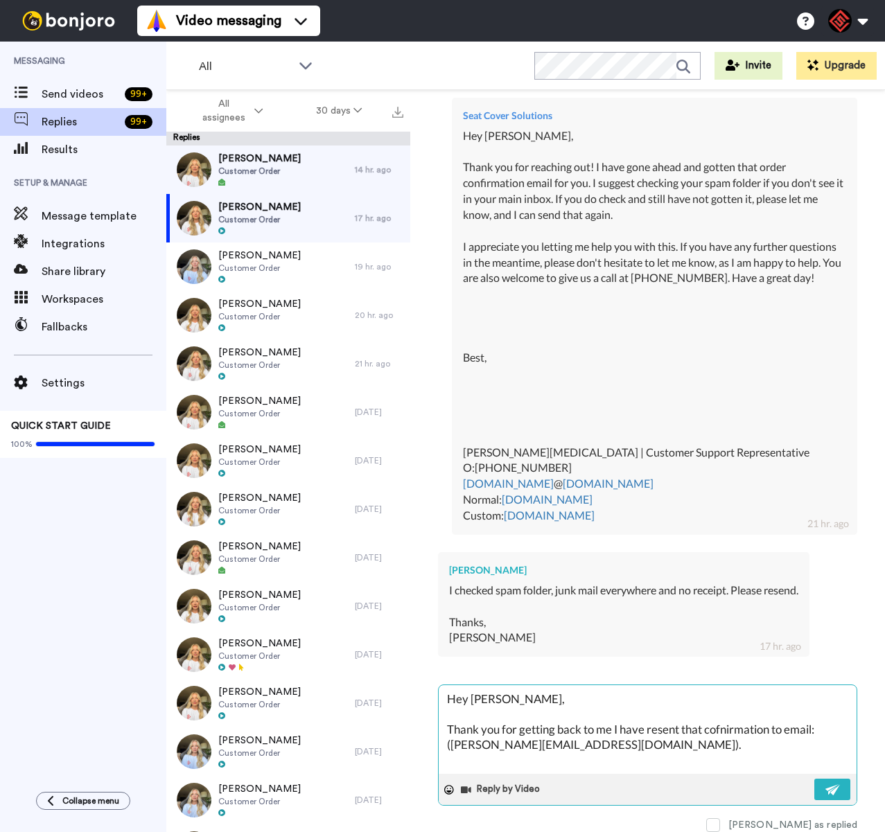
type textarea "x"
type textarea "Hey Matt, Thank you for getting back to me I have resent that cofnirmation to e…"
type textarea "x"
type textarea "Hey Matt, Thank you for getting back to me I have resent that cofnirmation to e…"
type textarea "x"
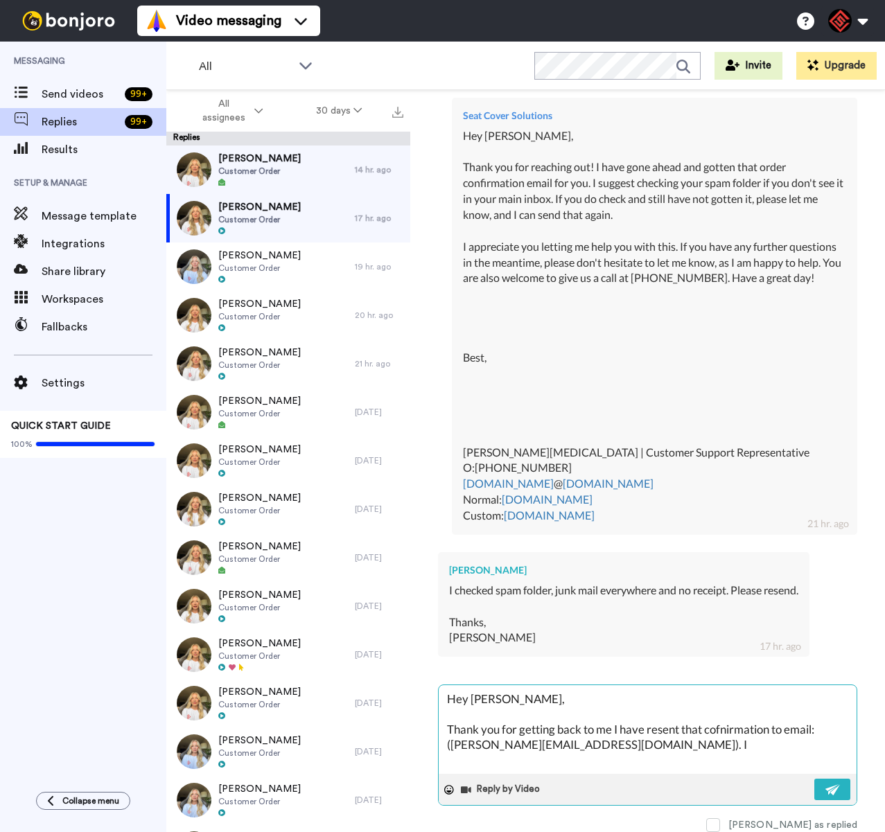
type textarea "Hey Matt, Thank you for getting back to me I have resent that cofnirmation to e…"
type textarea "x"
type textarea "Hey Matt, Thank you for getting back to me I have resent that cofnirmation to e…"
type textarea "x"
type textarea "Hey Matt, Thank you for getting back to me I have resent that cofnirmation to e…"
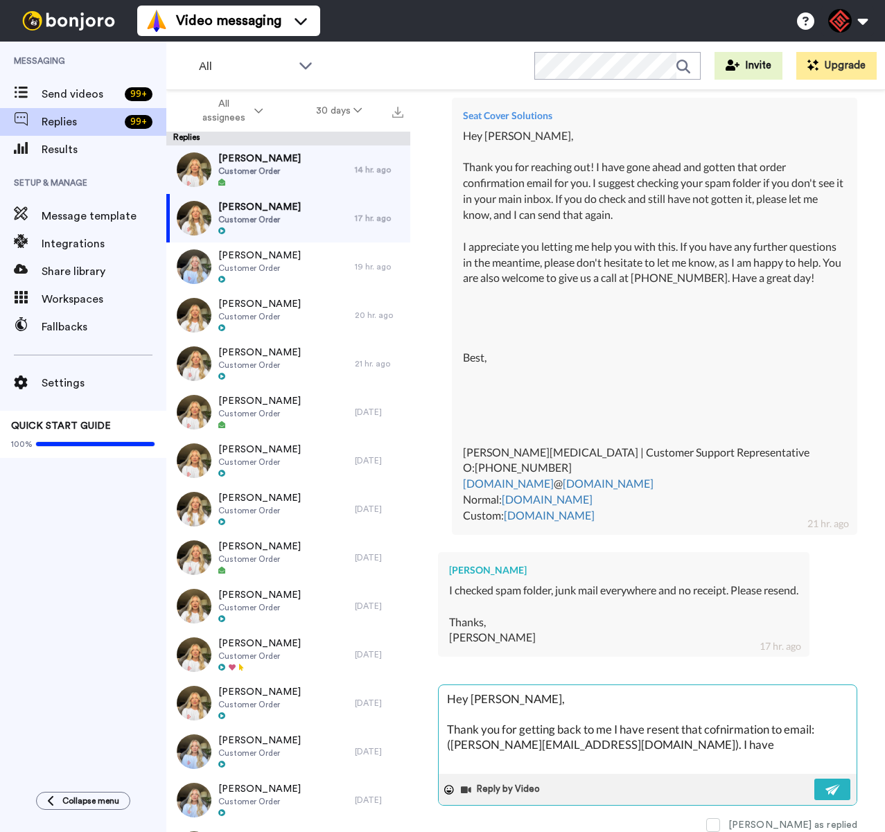
type textarea "x"
type textarea "Hey Matt, Thank you for getting back to me I have resent that cofnirmation to e…"
type textarea "x"
type textarea "Hey Matt, Thank you for getting back to me I have resent that cofnirmation to e…"
type textarea "x"
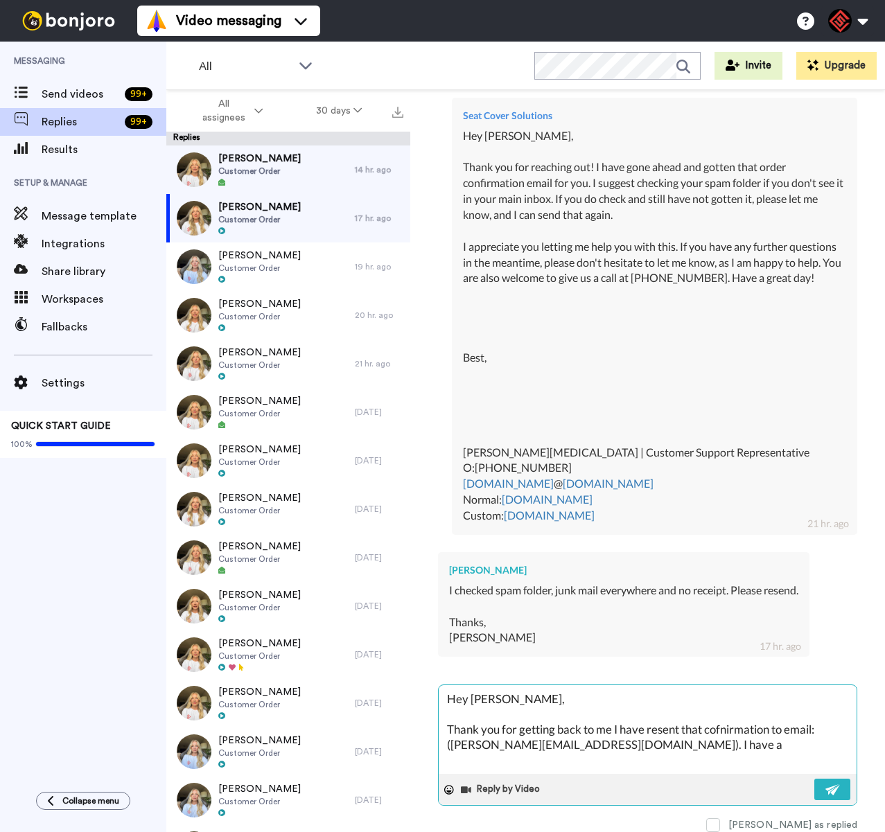
type textarea "Hey Matt, Thank you for getting back to me I have resent that cofnirmation to e…"
type textarea "x"
type textarea "Hey Matt, Thank you for getting back to me I have resent that cofnirmation to e…"
type textarea "x"
type textarea "Hey Matt, Thank you for getting back to me I have resent that cofnirmation to e…"
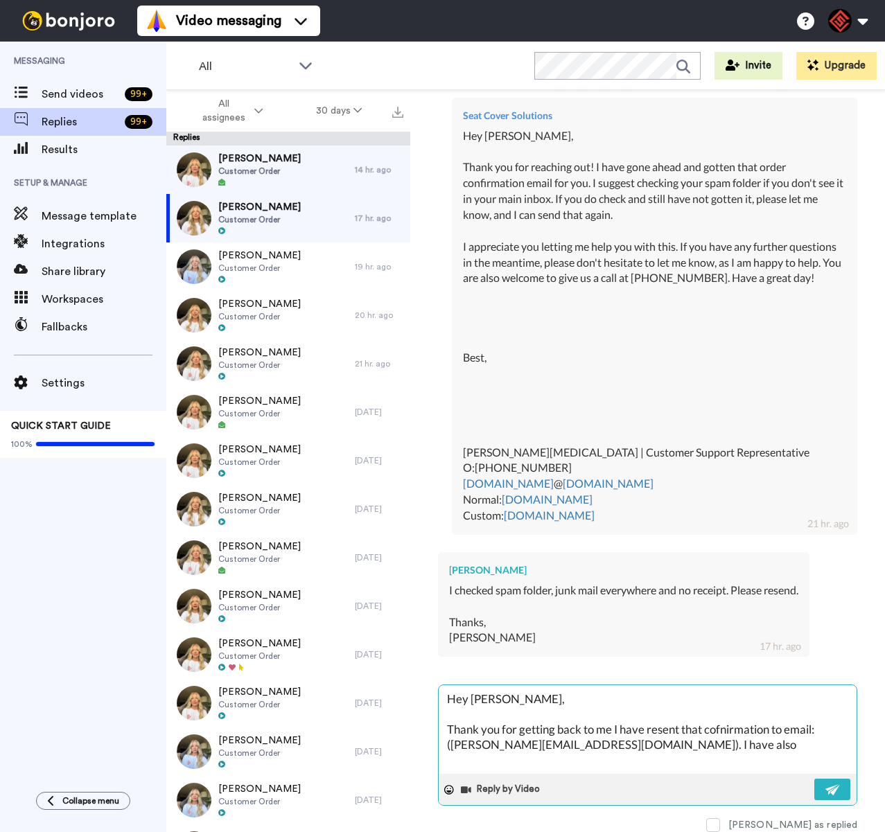
type textarea "x"
type textarea "Hey Matt, Thank you for getting back to me I have resent that cofnirmation to e…"
type textarea "x"
type textarea "Hey Matt, Thank you for getting back to me I have resent that cofnirmation to e…"
type textarea "x"
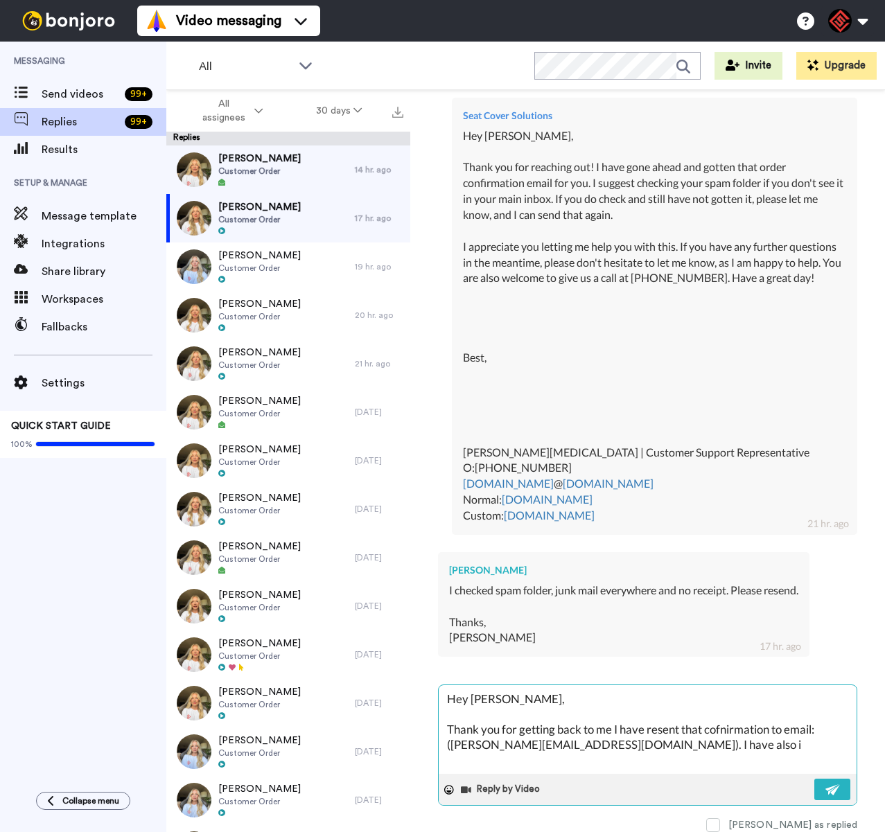
type textarea "Hey Matt, Thank you for getting back to me I have resent that cofnirmation to e…"
type textarea "x"
type textarea "Hey Matt, Thank you for getting back to me I have resent that cofnirmation to e…"
type textarea "x"
type textarea "Hey Matt, Thank you for getting back to me I have resent that cofnirmation to e…"
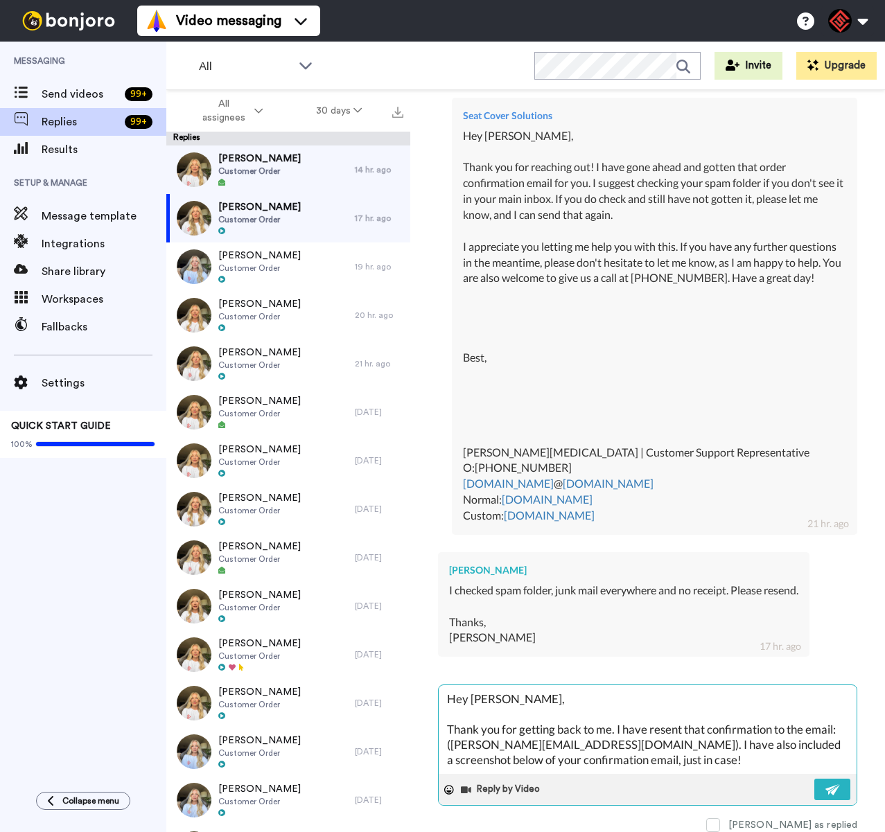
paste textarea "I appreciate you letting me help you with this. If you have any further questio…"
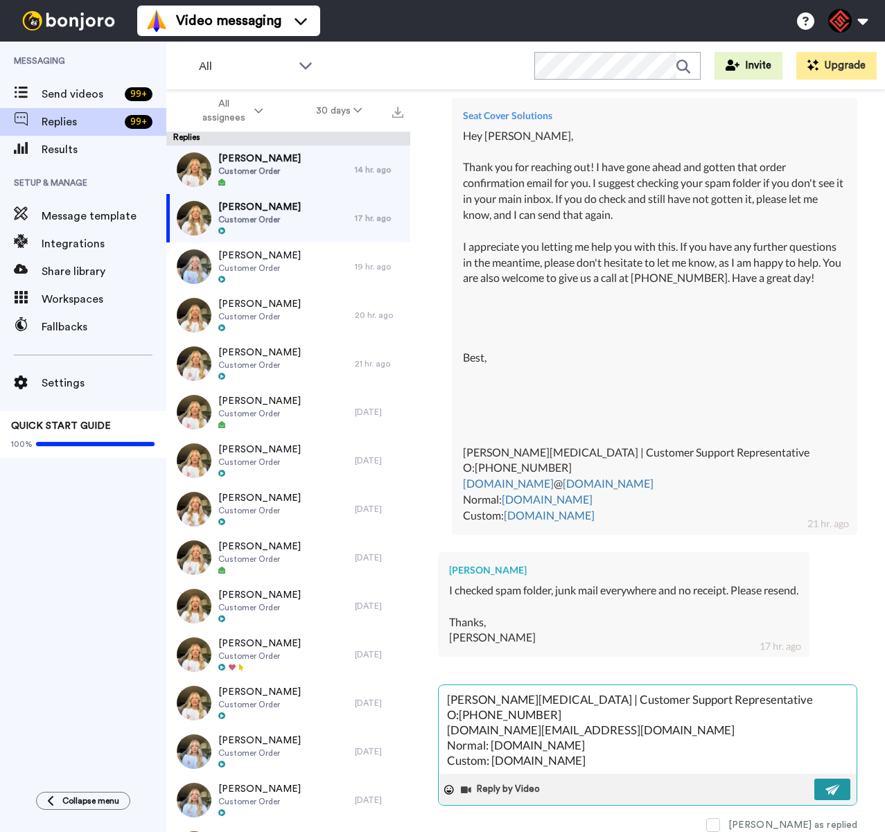
click at [814, 784] on button at bounding box center [832, 789] width 36 height 21
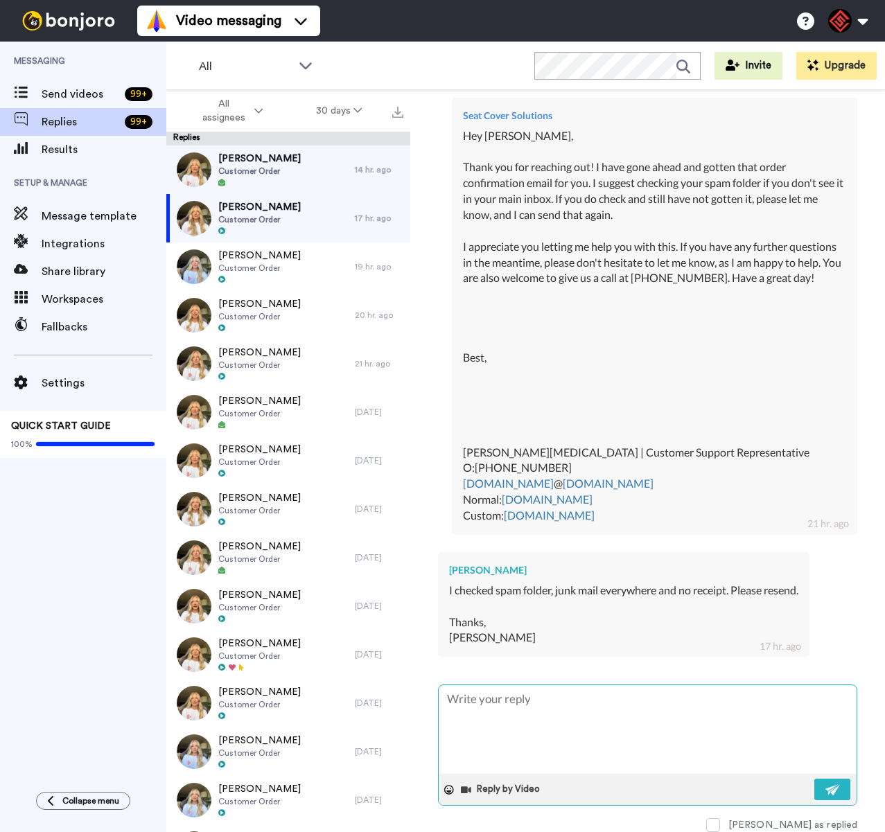
scroll to position [0, 0]
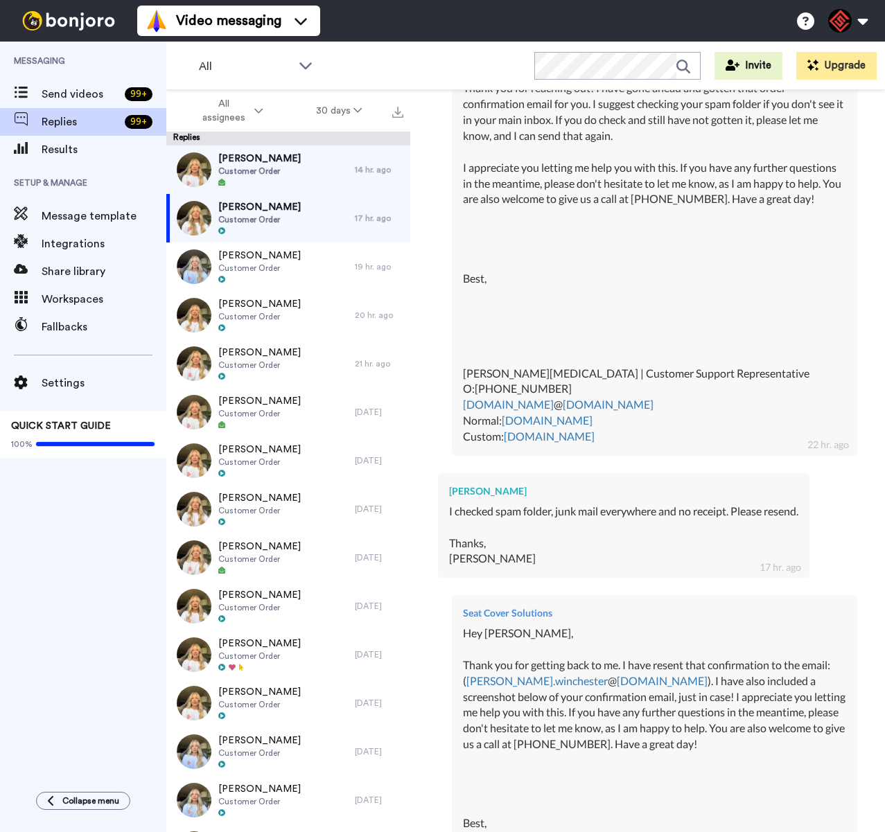
click at [595, 698] on div "Hey Matt, Thank you for getting back to me. I have resent that confirmation to …" at bounding box center [654, 808] width 383 height 364
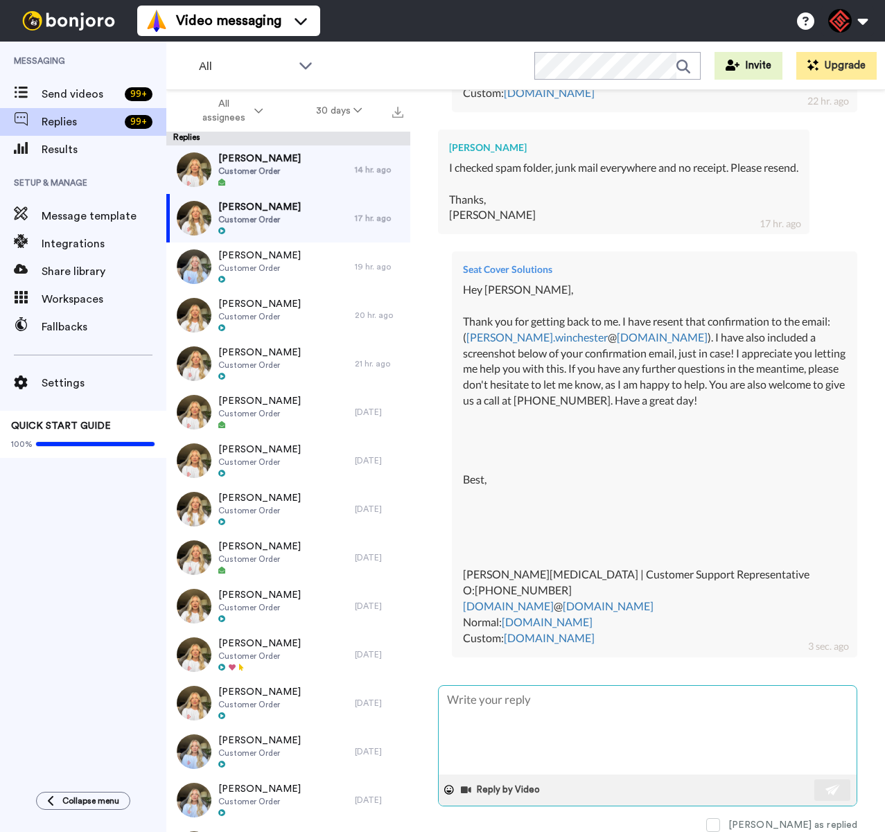
click at [563, 708] on textarea at bounding box center [648, 730] width 418 height 89
click at [508, 691] on textarea at bounding box center [648, 730] width 418 height 89
paste textarea "Screenshot 2025-09-11 at 9.48.49 AM"
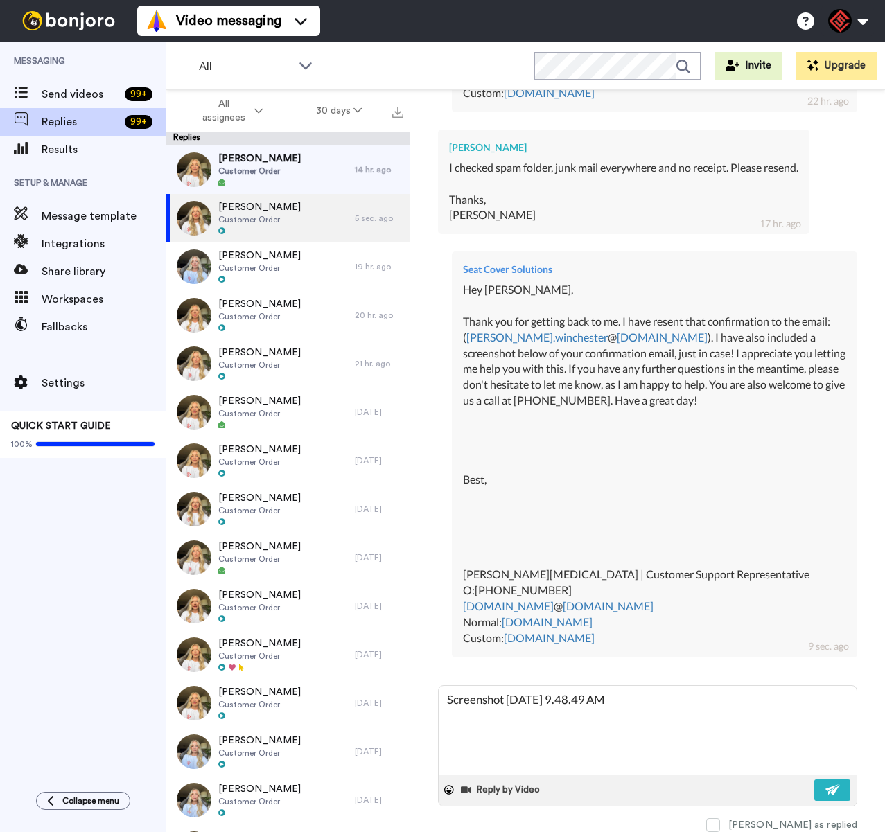
drag, startPoint x: 683, startPoint y: 703, endPoint x: 400, endPoint y: 681, distance: 283.6
click at [400, 681] on div "All assignees 30 days Replies Belinda Channing Customer Order 14 hr. ago Matthe…" at bounding box center [525, 485] width 719 height 791
drag, startPoint x: 498, startPoint y: 702, endPoint x: 478, endPoint y: 698, distance: 20.4
click at [478, 698] on textarea at bounding box center [648, 730] width 418 height 89
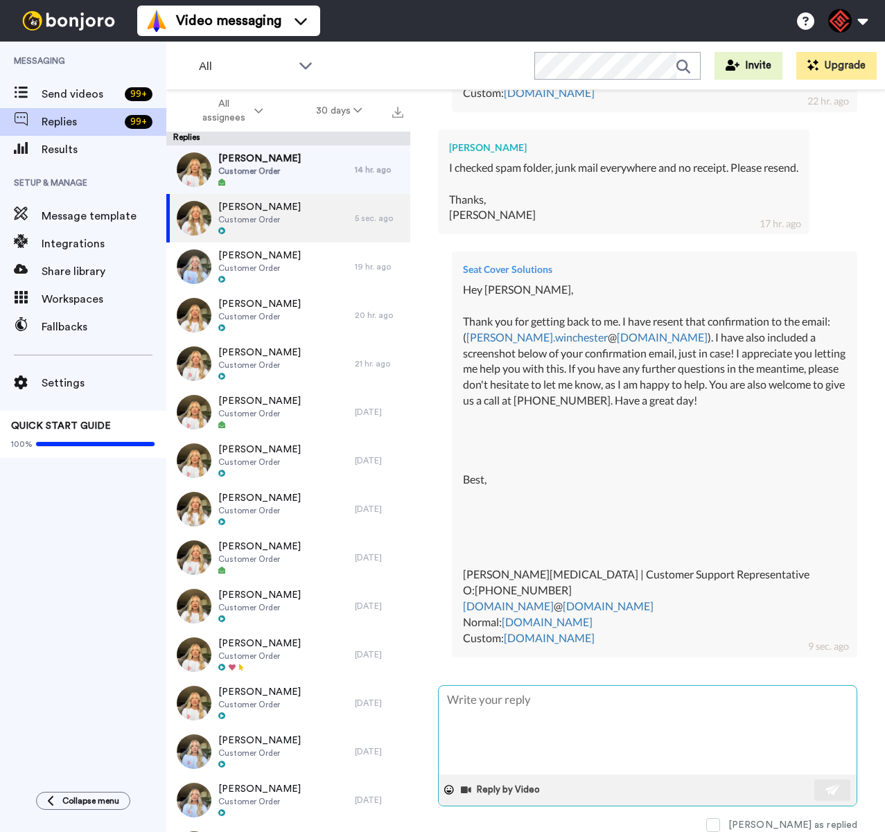
click at [478, 699] on textarea at bounding box center [648, 730] width 418 height 89
click at [477, 698] on textarea at bounding box center [648, 730] width 418 height 89
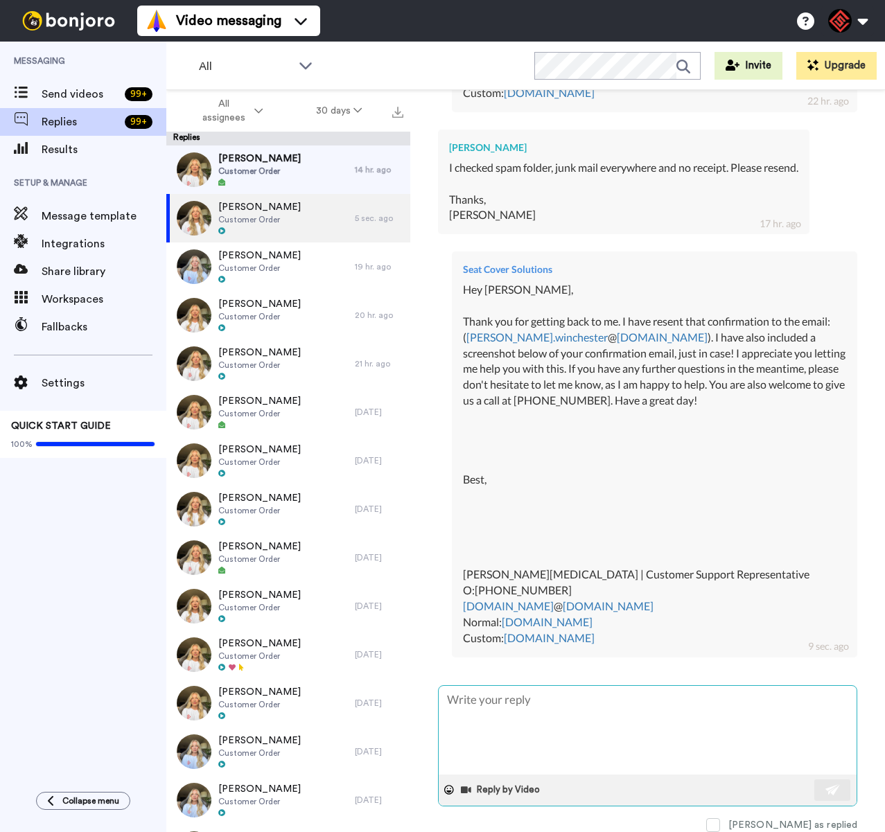
click at [500, 696] on textarea at bounding box center [648, 730] width 418 height 89
click at [498, 692] on textarea at bounding box center [648, 730] width 418 height 89
click at [499, 693] on textarea at bounding box center [648, 730] width 418 height 89
click at [500, 692] on textarea at bounding box center [648, 730] width 418 height 89
click at [504, 691] on textarea at bounding box center [648, 730] width 418 height 89
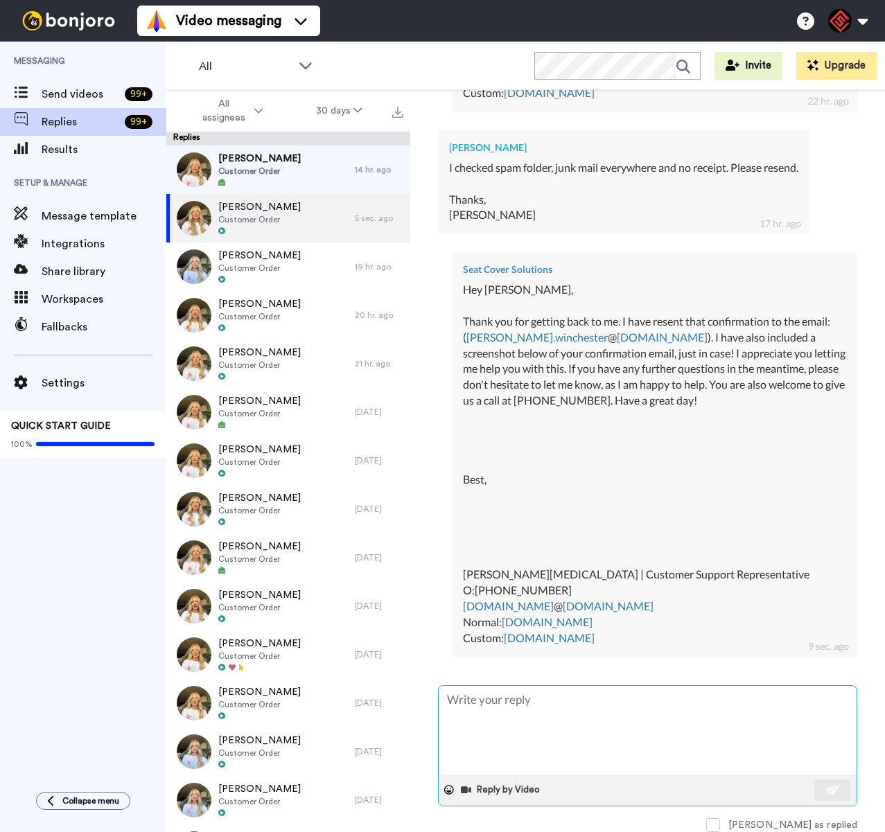
click at [635, 706] on textarea at bounding box center [648, 730] width 418 height 89
click at [597, 714] on textarea at bounding box center [648, 730] width 418 height 89
click at [545, 701] on textarea at bounding box center [648, 730] width 418 height 89
click at [518, 700] on textarea at bounding box center [648, 730] width 418 height 89
paste textarea "Screenshot 2025-09-11 at 9.48.49 AM"
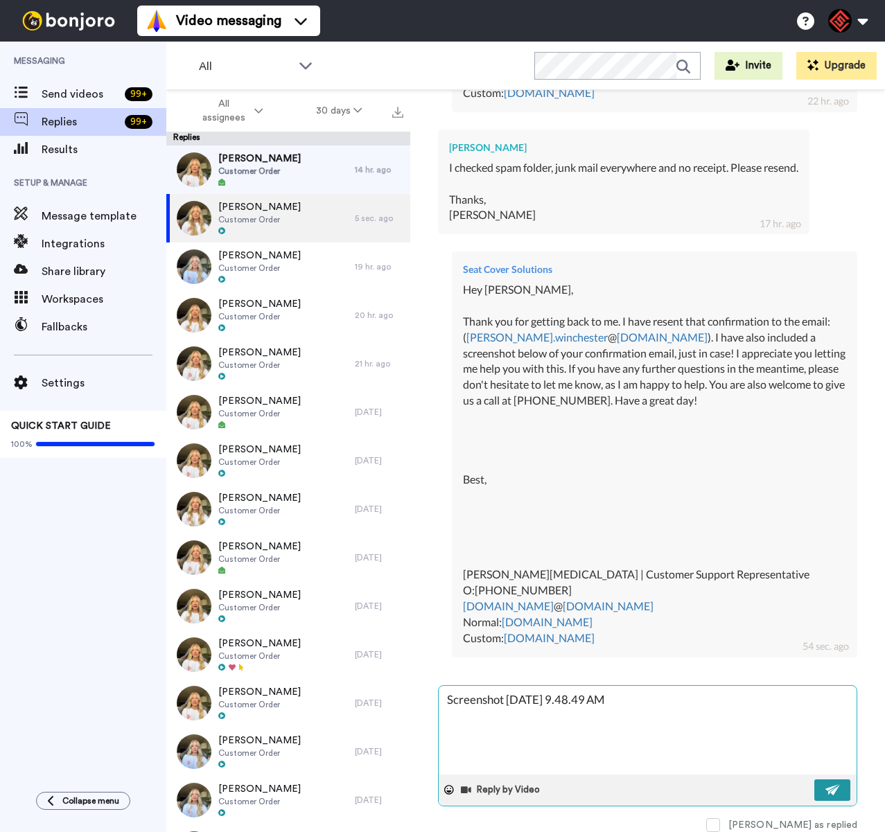
click at [825, 784] on img at bounding box center [832, 789] width 15 height 11
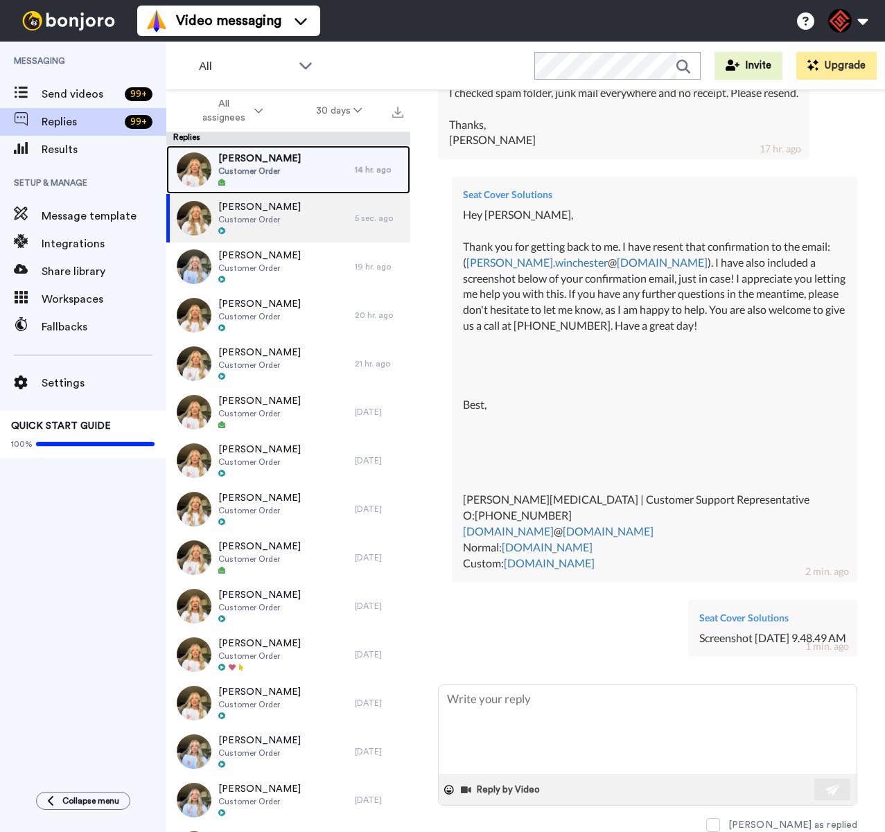
click at [323, 177] on div "Belinda Channing Customer Order" at bounding box center [260, 170] width 188 height 49
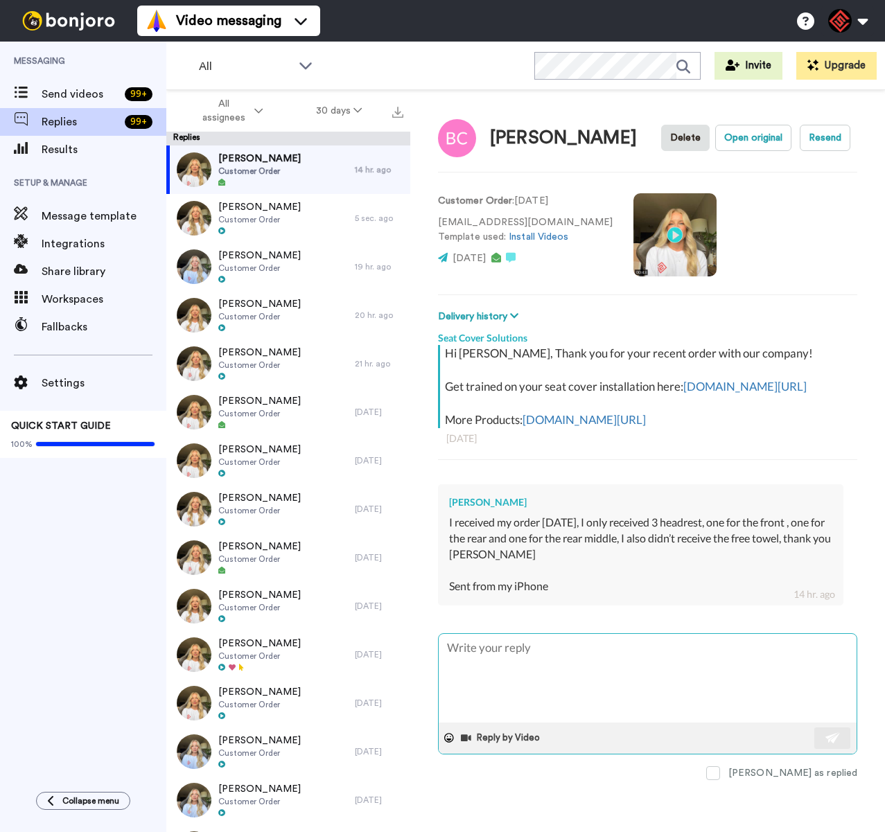
click at [568, 685] on textarea at bounding box center [648, 678] width 418 height 89
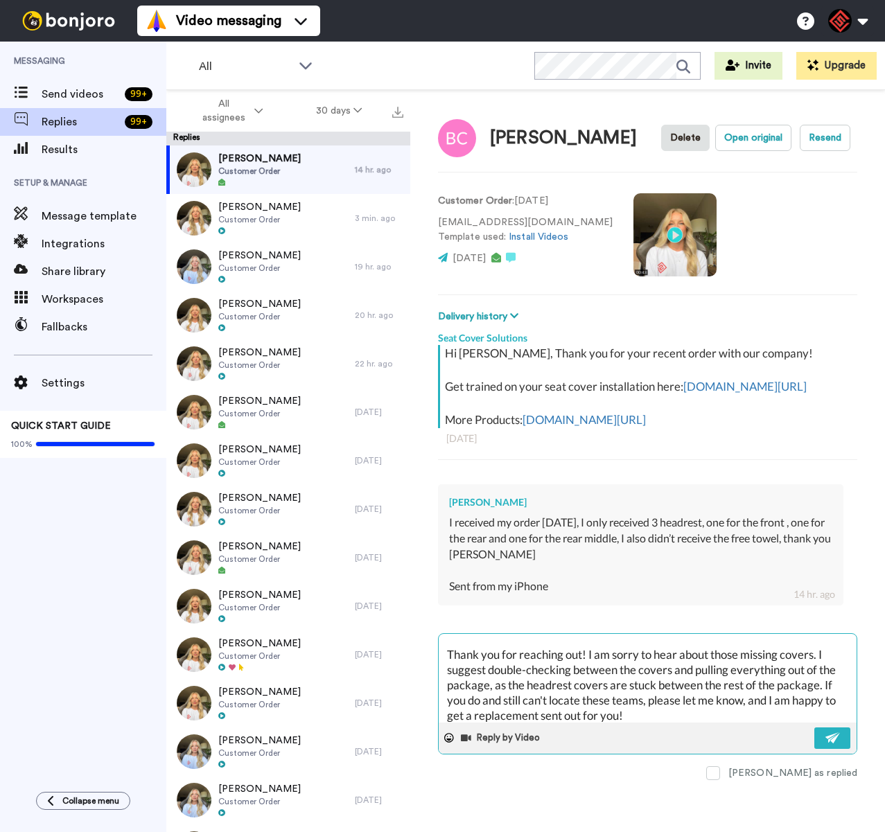
scroll to position [53, 0]
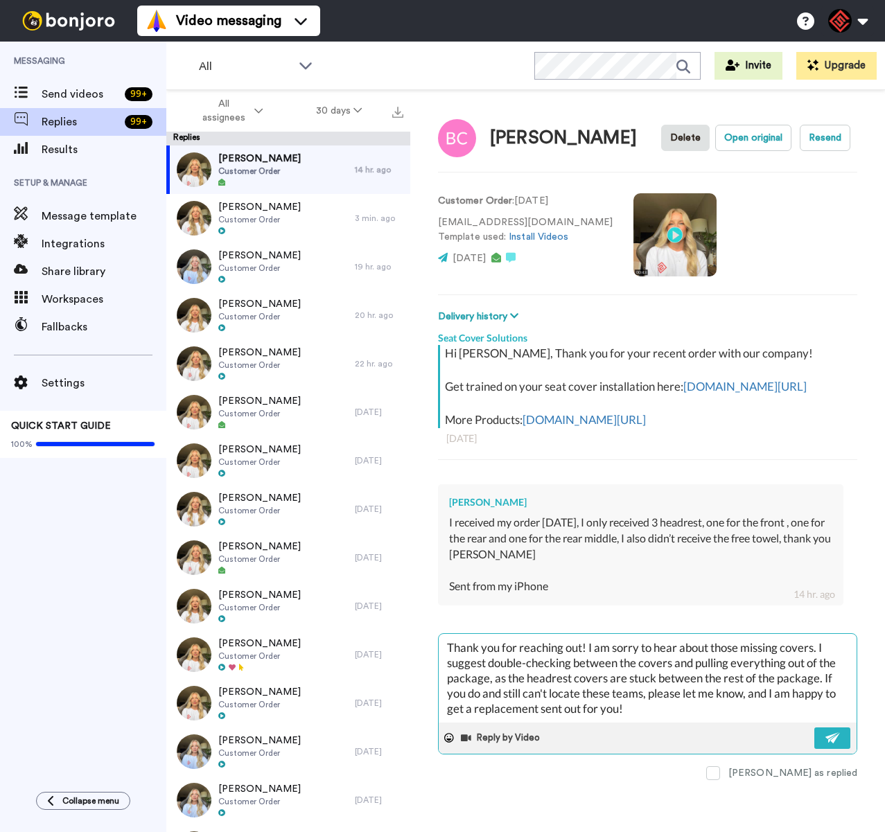
paste textarea "I appreciate you letting me help you with this. If you have any further questio…"
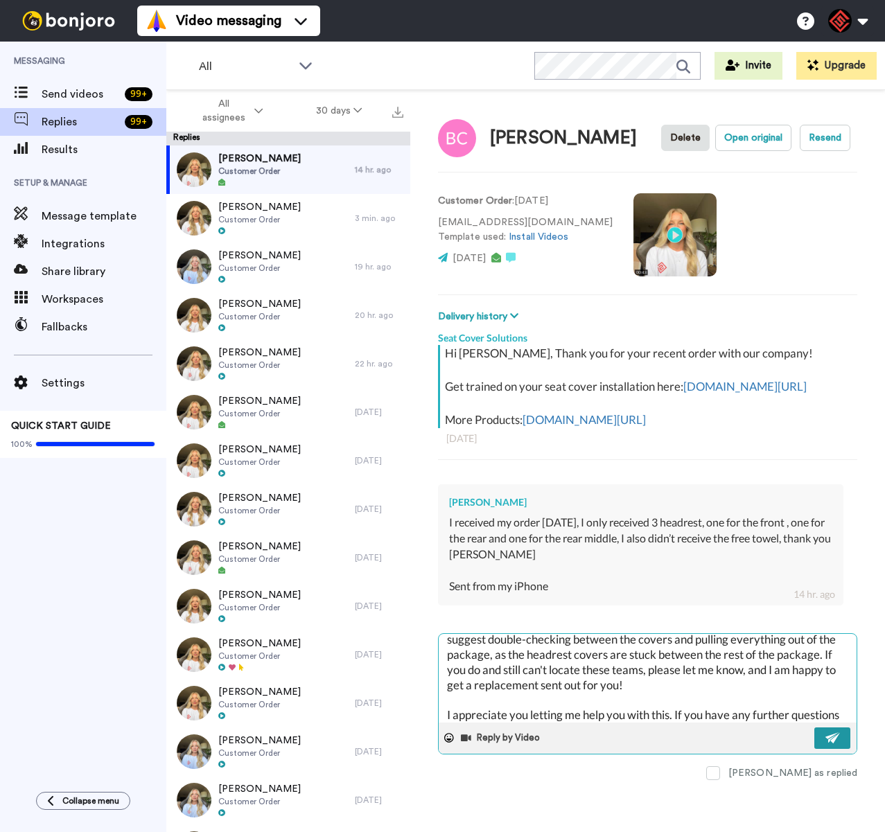
click at [834, 743] on img at bounding box center [832, 737] width 15 height 11
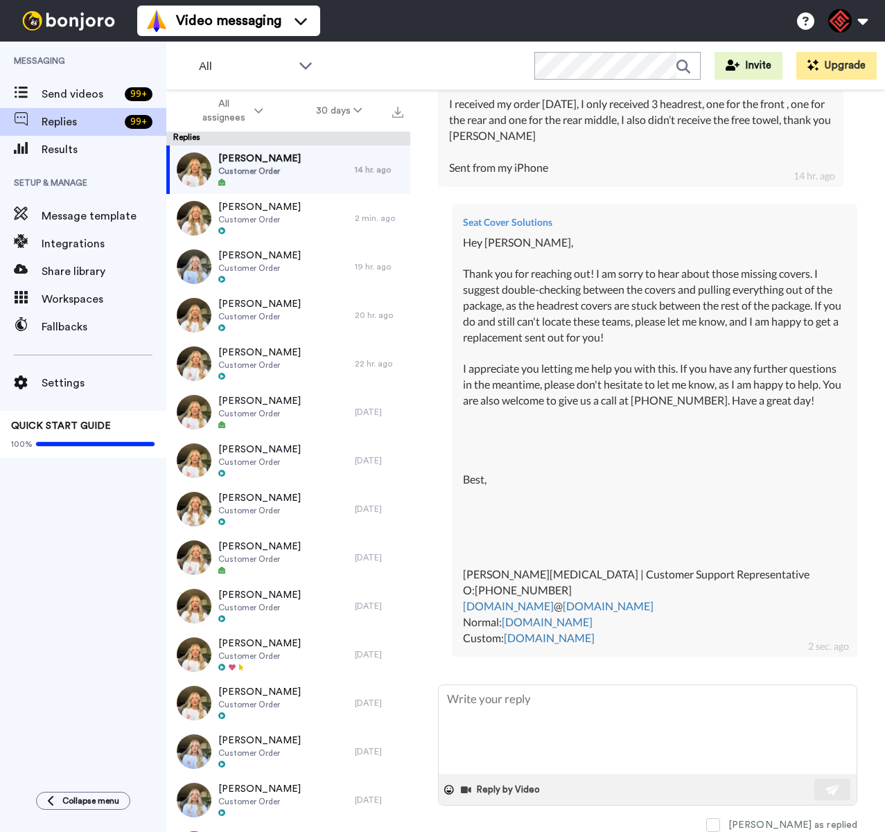
scroll to position [0, 0]
